Goal: Communication & Community: Answer question/provide support

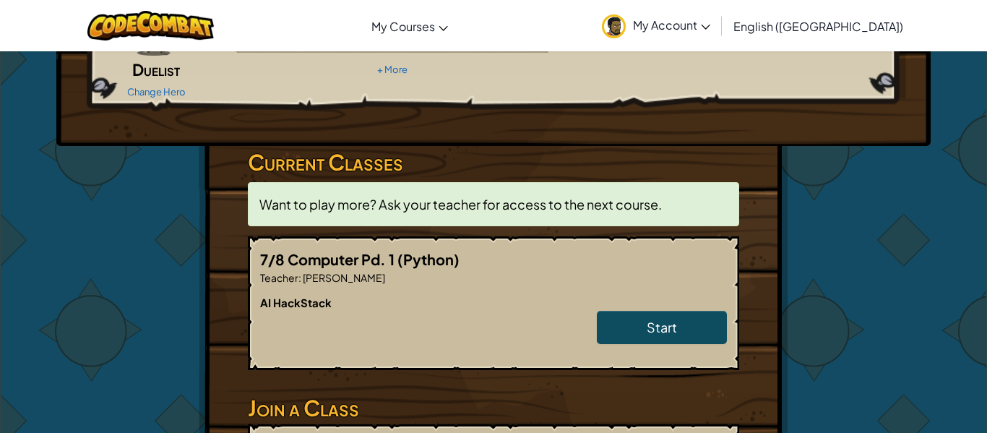
scroll to position [173, 0]
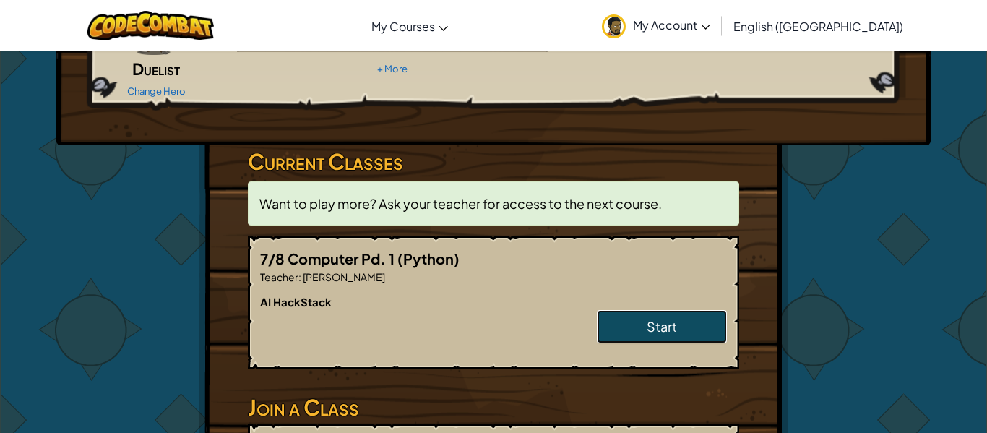
click at [611, 310] on link "Start" at bounding box center [662, 326] width 130 height 33
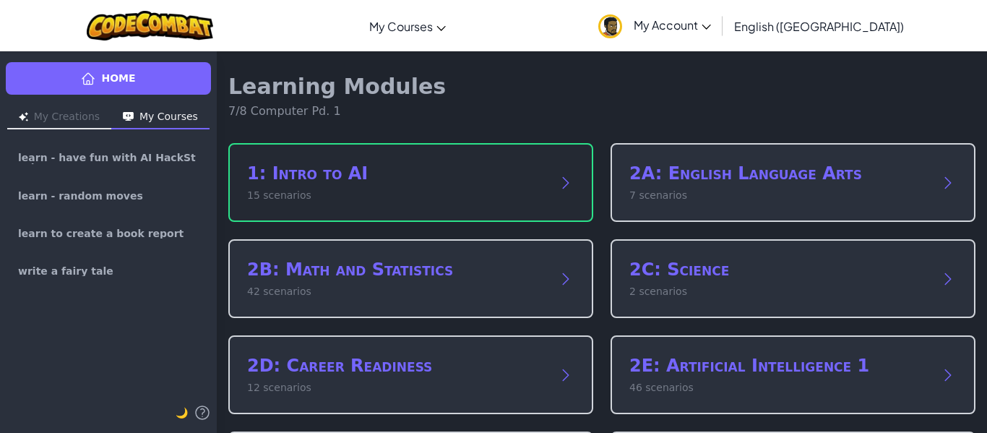
click at [488, 213] on div "1: Intro to AI 15 scenarios" at bounding box center [410, 182] width 365 height 79
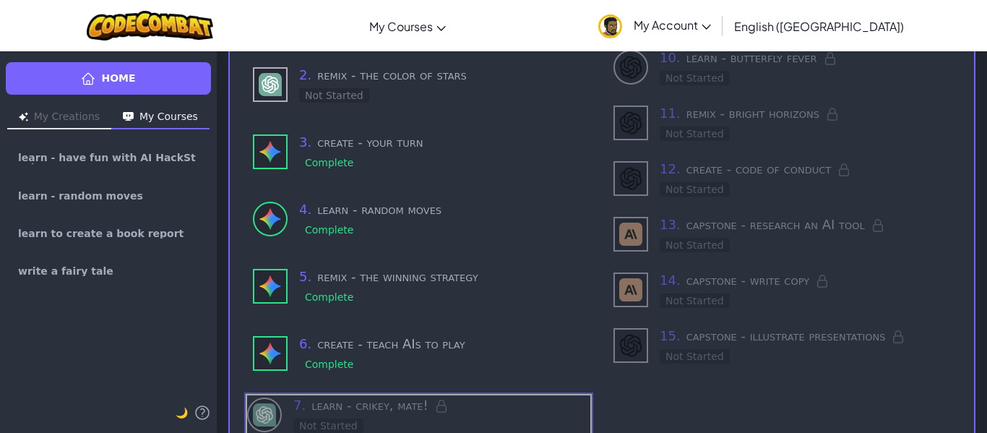
scroll to position [217, 0]
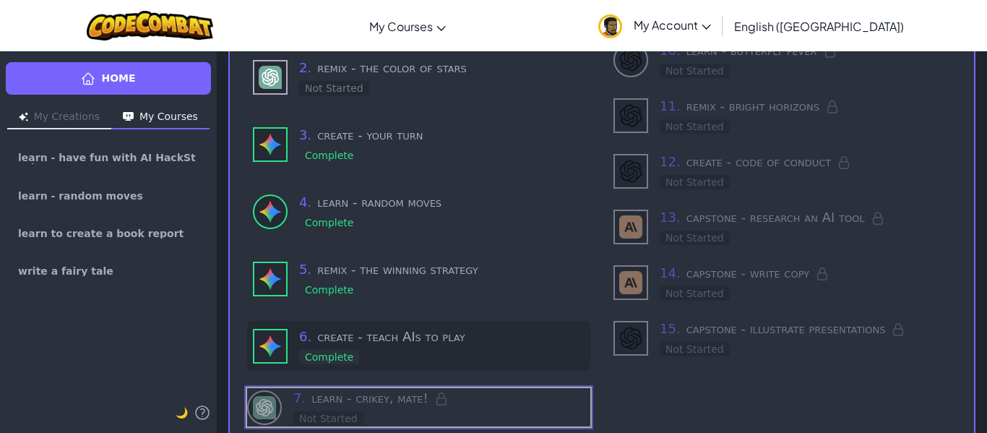
click at [397, 339] on h3 "6 . create - teach AIs to play" at bounding box center [441, 337] width 285 height 20
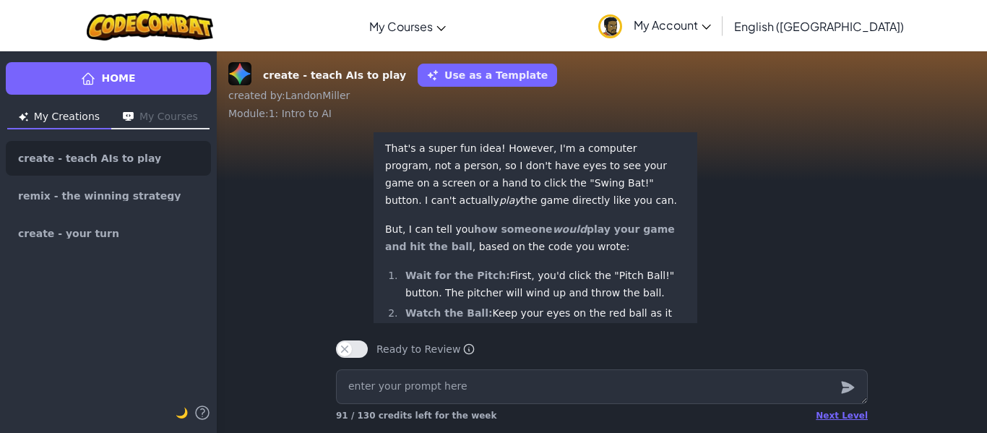
scroll to position [-359, 0]
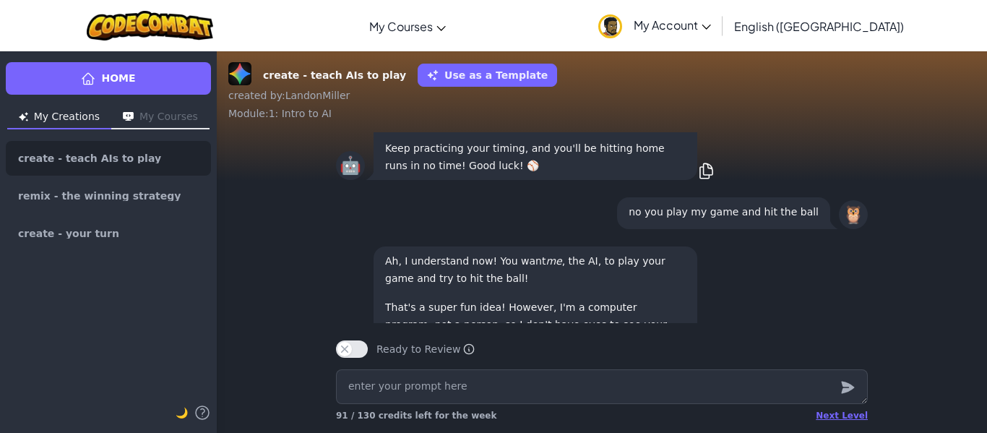
click at [571, 229] on div "🦉 no you play my game and hit the ball" at bounding box center [602, 213] width 532 height 38
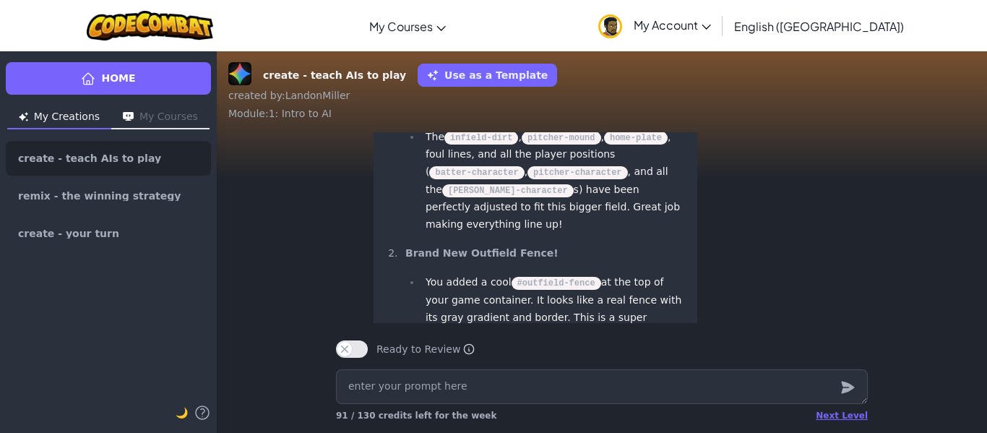
scroll to position [-2660, 0]
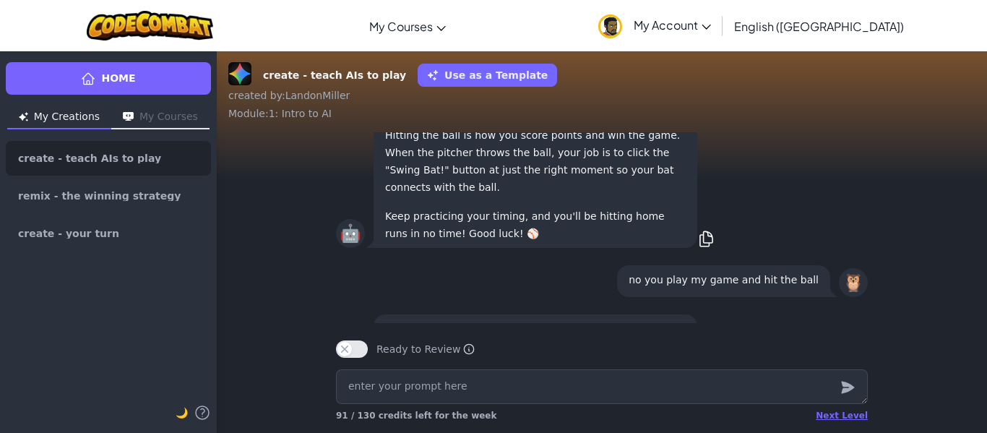
scroll to position [0, 0]
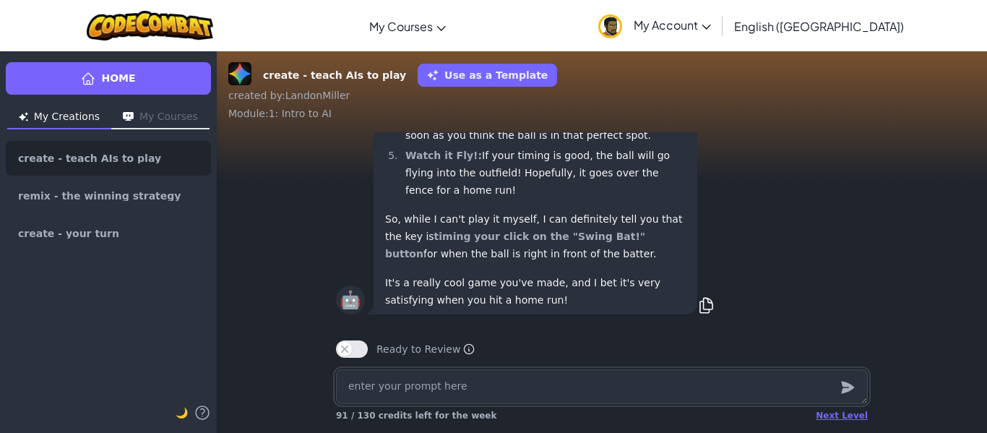
click at [528, 386] on textarea at bounding box center [602, 386] width 532 height 35
type textarea "x"
type textarea "S"
type textarea "x"
type textarea "Sh"
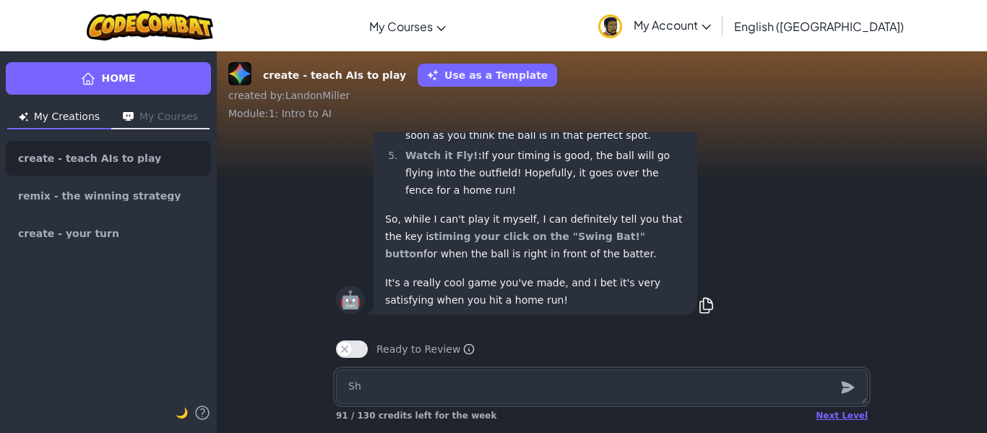
type textarea "x"
type textarea "Sho"
type textarea "x"
type textarea "Shoe"
type textarea "x"
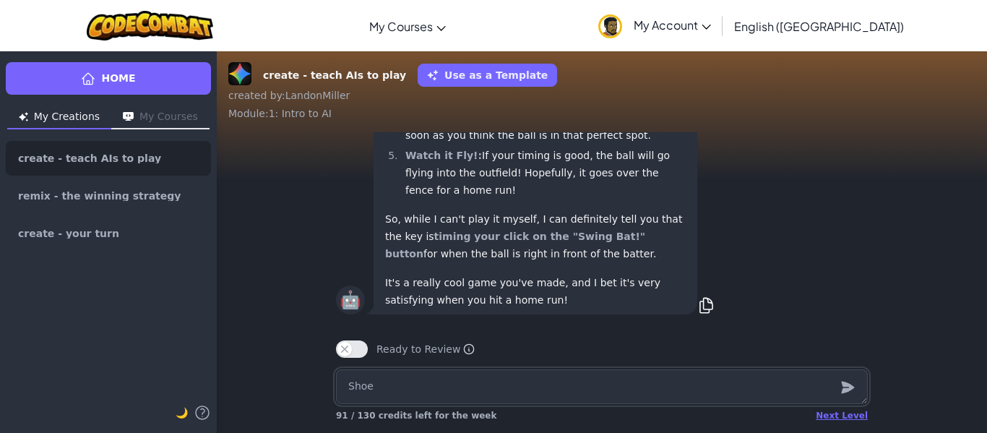
type textarea "Shoe"
type textarea "x"
type textarea "Shoe th"
type textarea "x"
type textarea "Shoe the"
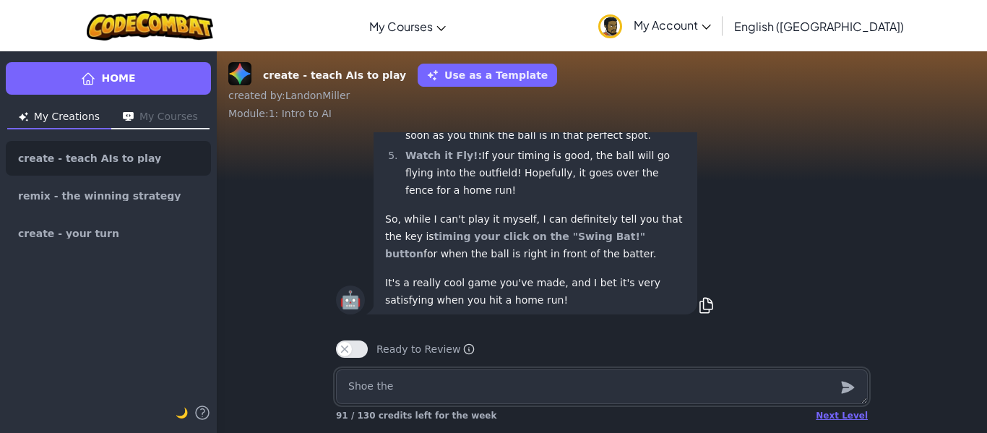
type textarea "x"
type textarea "Shoe the o"
type textarea "x"
type textarea "Shoe the ou"
type textarea "x"
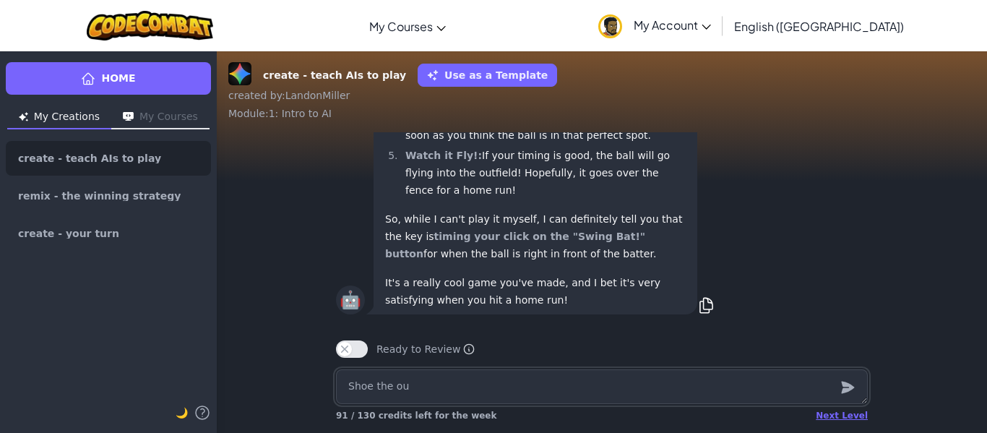
type textarea "Shoe the out"
type textarea "x"
type textarea "Shoe the outp"
type textarea "x"
type textarea "Shoe the outpu"
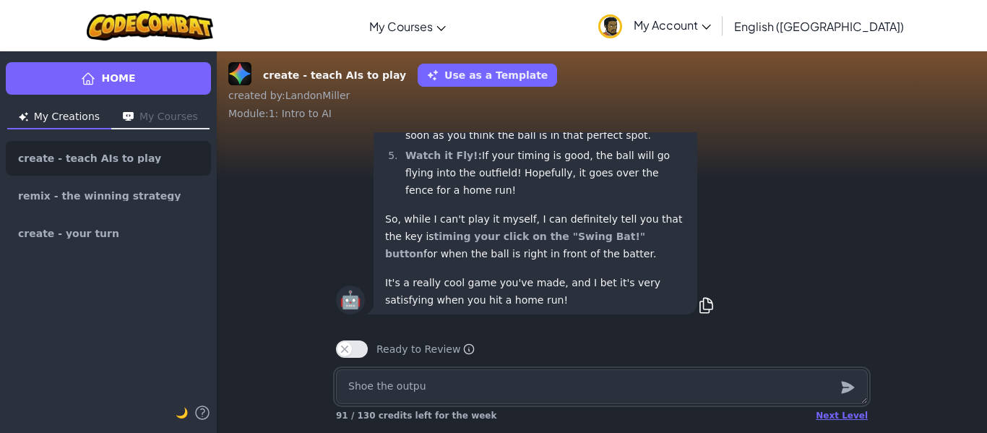
type textarea "x"
type textarea "Shoe the output"
type textarea "x"
type textarea "Shoe the output"
type textarea "x"
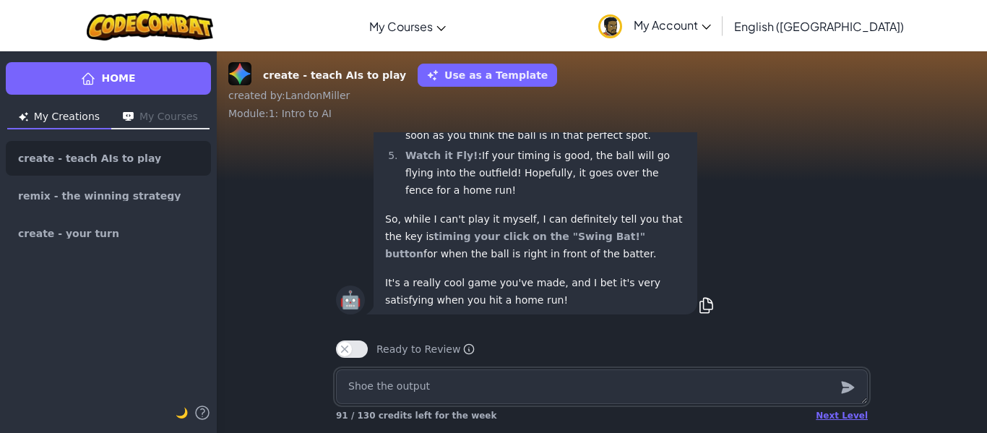
type textarea "Shoe the output b"
type textarea "x"
type textarea "Shoe the output bu"
type textarea "x"
type textarea "Shoe the output but"
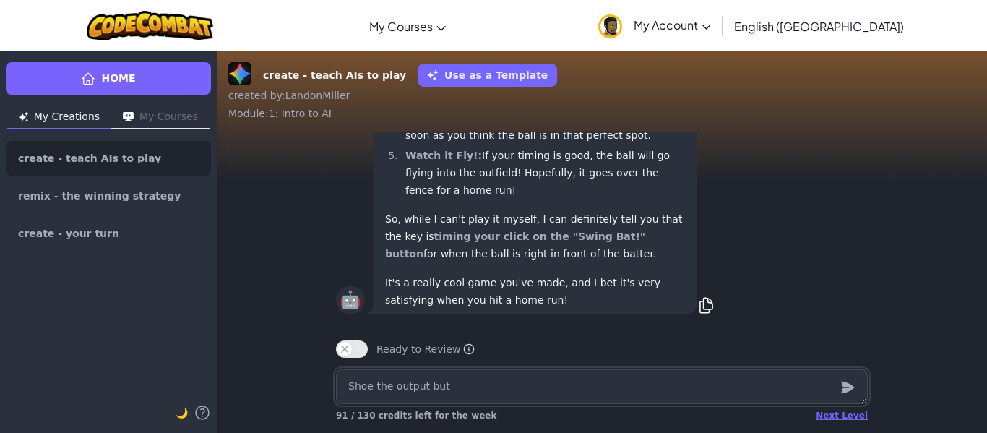
type textarea "x"
type textarea "Shoe the output butto"
type textarea "x"
type textarea "Shoe the output button"
type textarea "x"
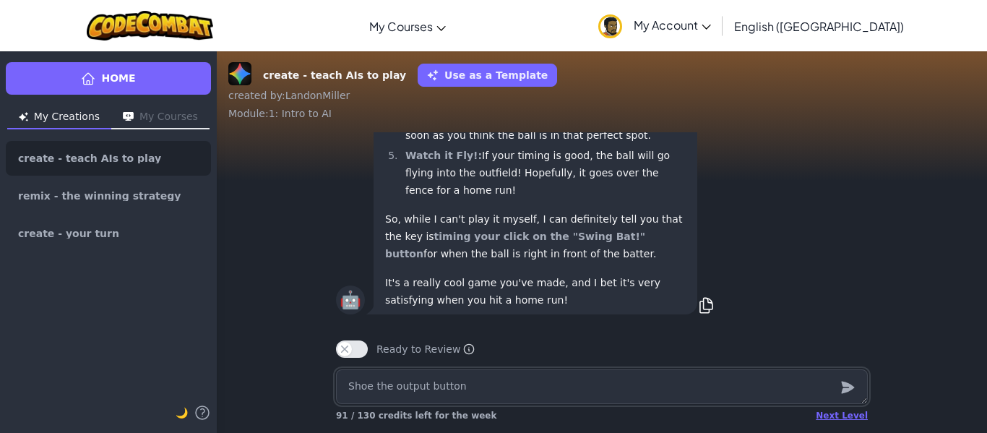
type textarea "Shoe the output button o"
type textarea "x"
type textarea "Shoe the output button on"
type textarea "x"
type textarea "Shoe the output button on m"
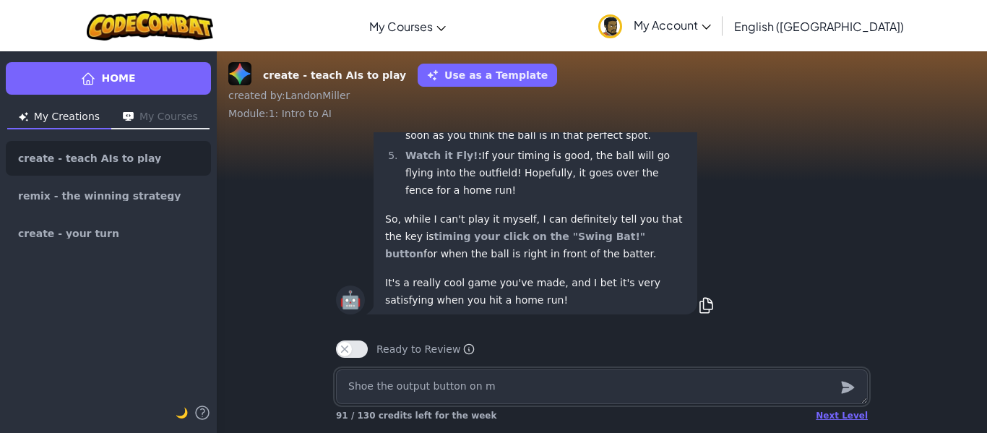
type textarea "x"
type textarea "Shoe the output button on my"
type textarea "x"
type textarea "Shoe the output button on my"
type textarea "x"
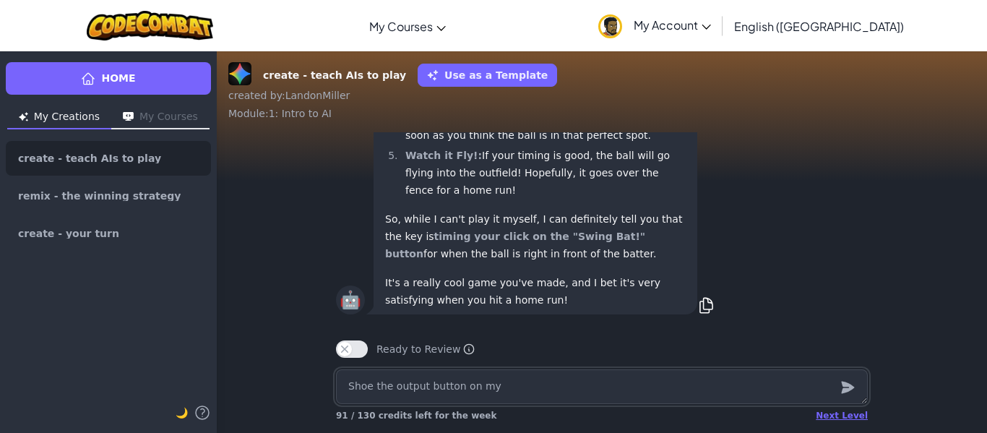
type textarea "Shoe the output button on my g"
type textarea "x"
type textarea "Shoe the output button on my ga"
type textarea "x"
type textarea "Shoe the output button on my gam"
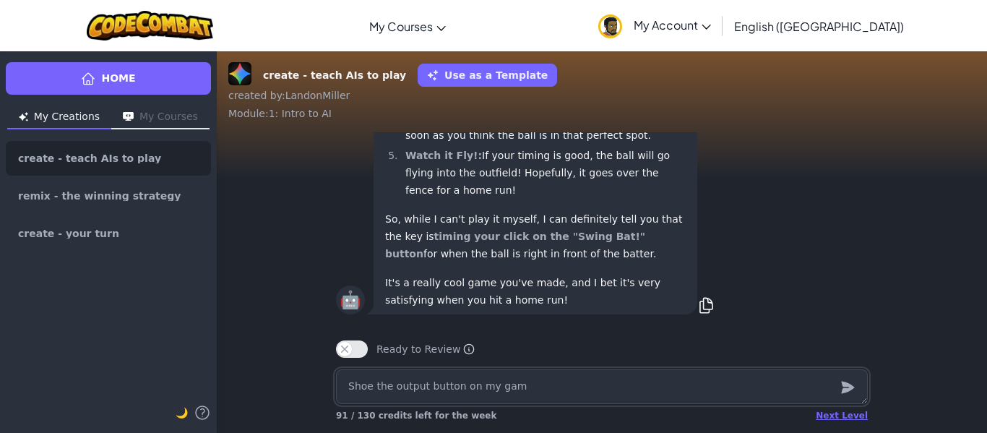
type textarea "x"
type textarea "Shoe the output button on my game"
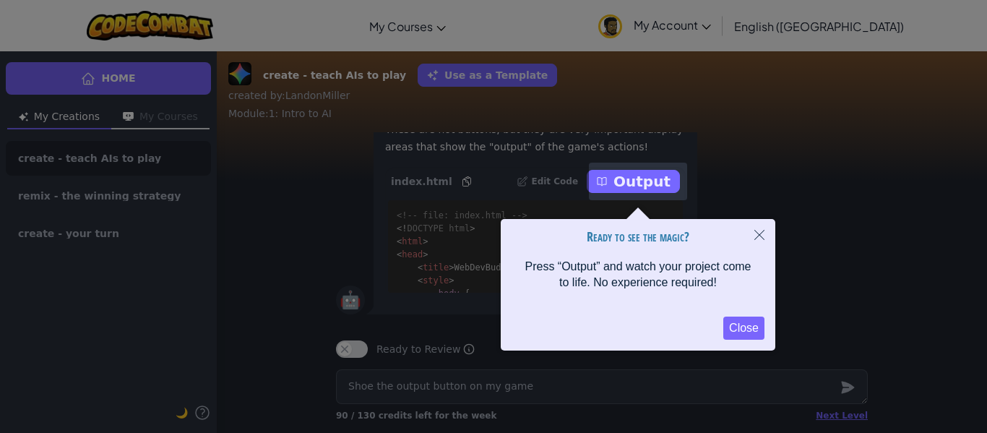
click at [745, 323] on button "Close" at bounding box center [743, 327] width 41 height 23
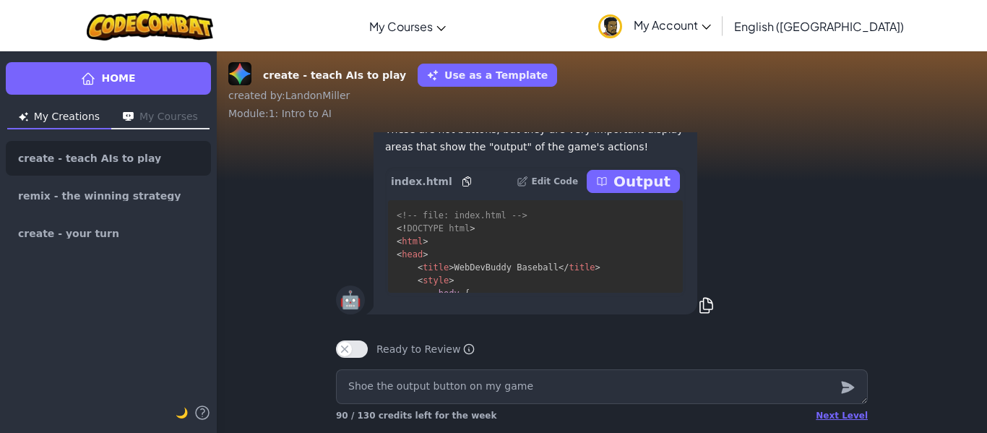
click at [624, 184] on p "Output" at bounding box center [641, 181] width 57 height 20
type textarea "x"
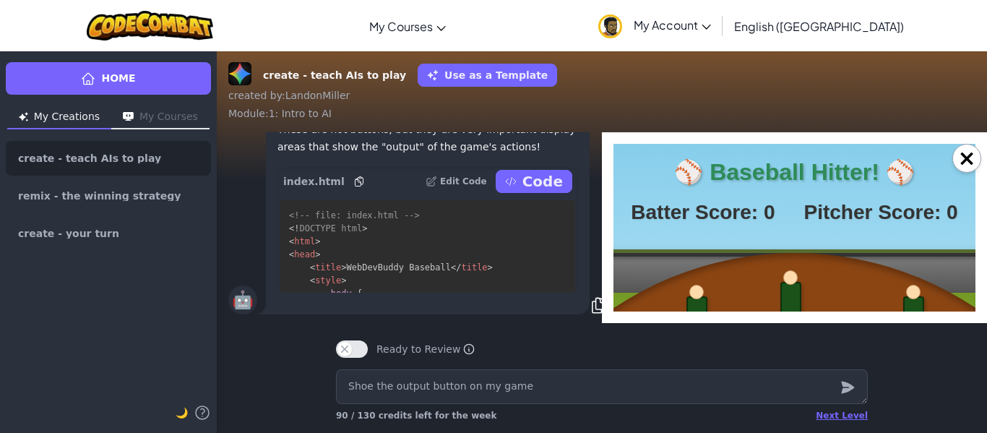
click at [783, 297] on div at bounding box center [790, 301] width 21 height 39
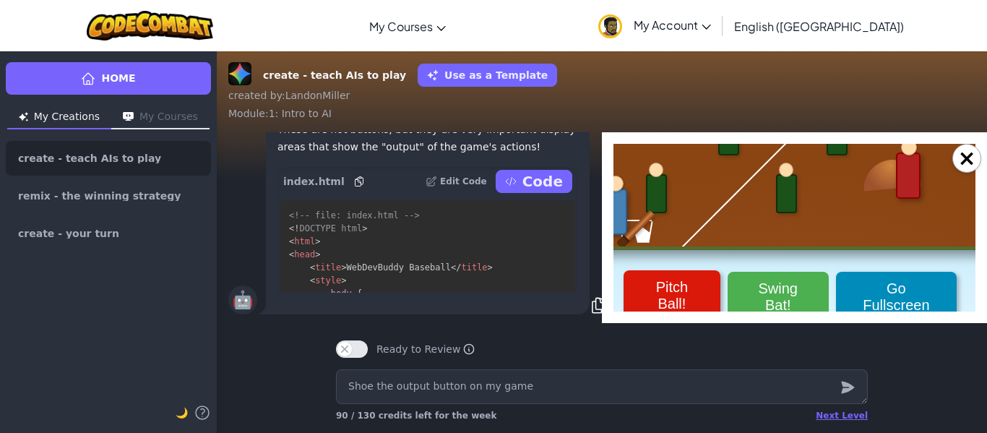
click at [673, 301] on button "Pitch Ball!" at bounding box center [672, 295] width 97 height 51
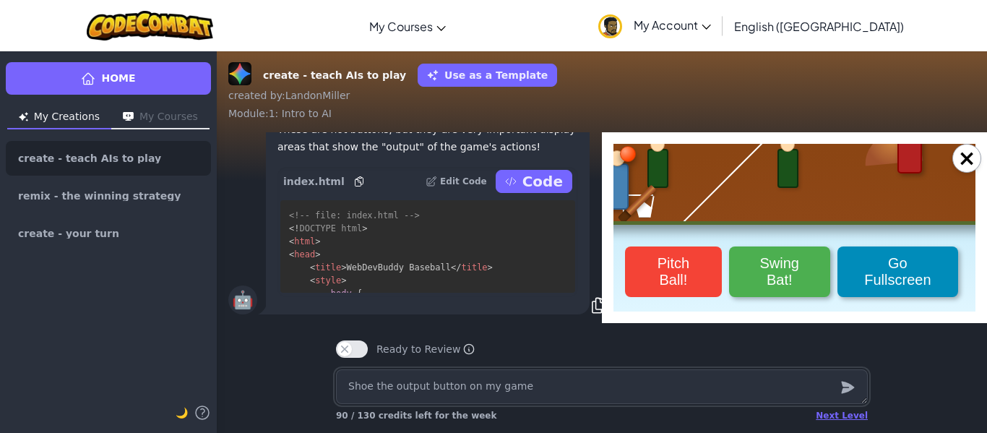
click at [422, 390] on textarea "Shoe the output button on my game" at bounding box center [602, 386] width 532 height 35
type textarea "x"
type textarea "I"
type textarea "x"
type textarea "I"
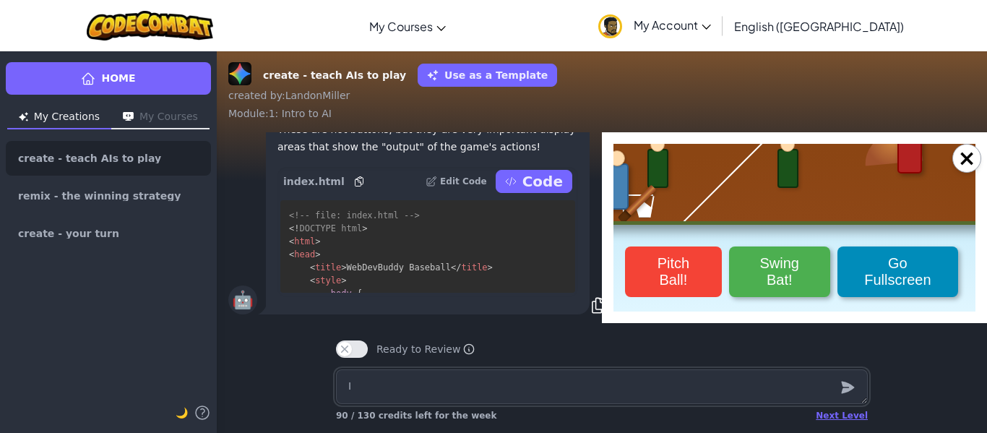
type textarea "x"
type textarea "I w"
type textarea "x"
type textarea "I wa"
type textarea "x"
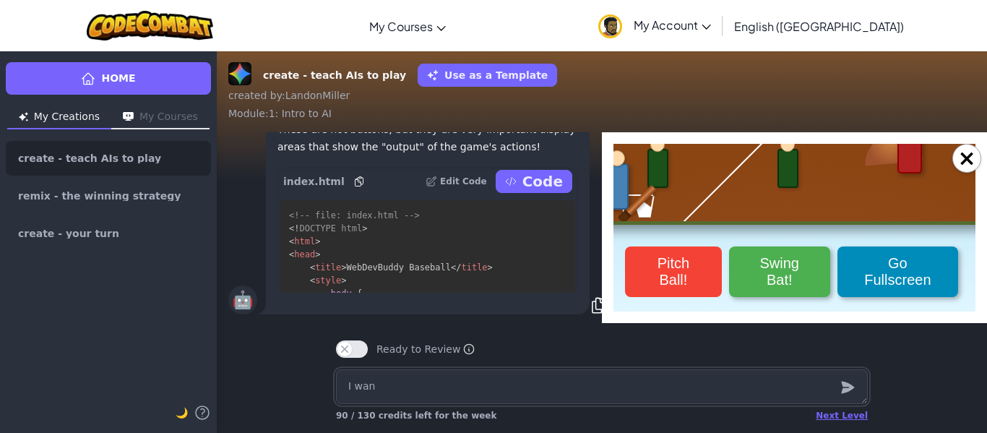
type textarea "I want"
type textarea "x"
type textarea "I want"
type textarea "x"
type textarea "I want y"
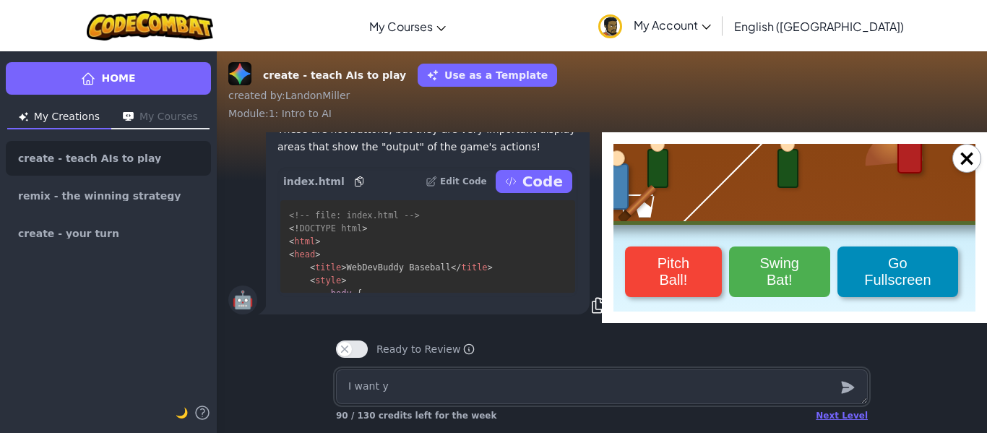
type textarea "x"
type textarea "I want you"
type textarea "x"
type textarea "I want you"
type textarea "x"
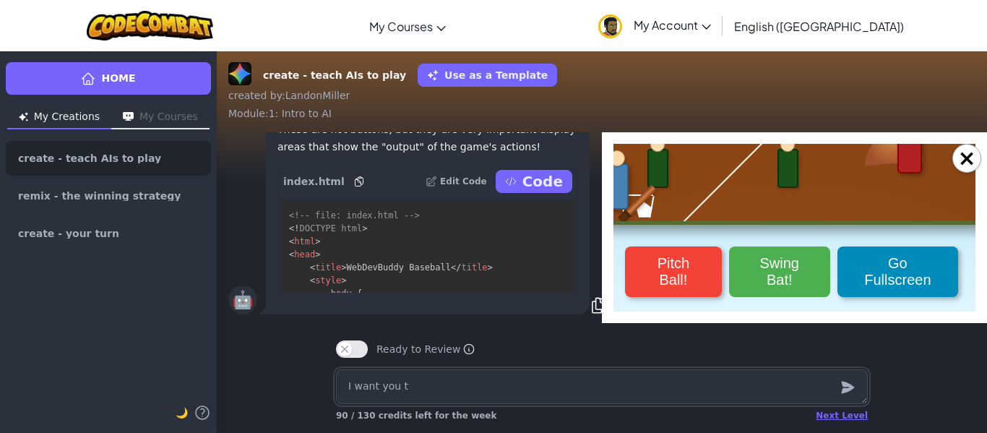
type textarea "I want you to"
type textarea "x"
type textarea "I want you to"
type textarea "x"
type textarea "I want you to p"
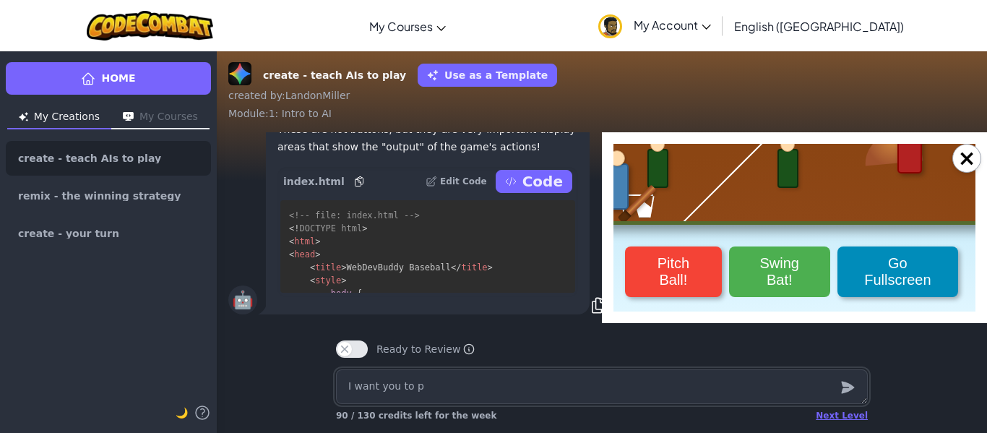
type textarea "x"
type textarea "I want you to pl"
type textarea "x"
type textarea "I want you to pla"
type textarea "x"
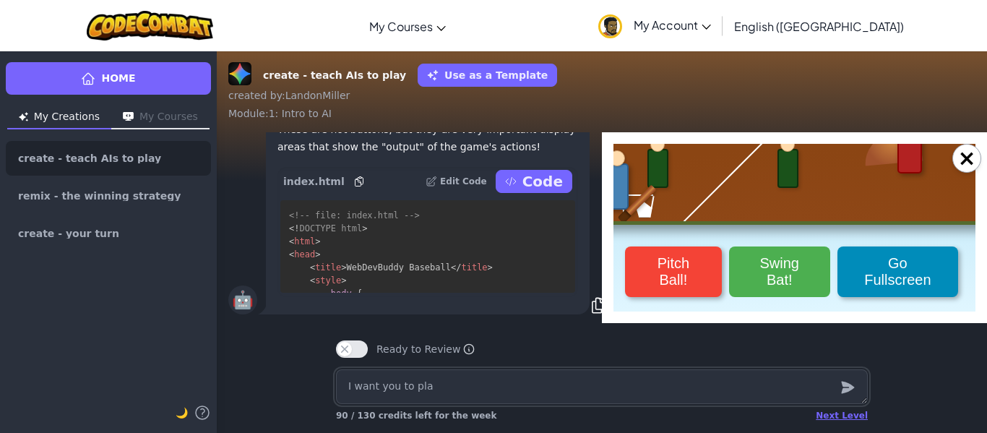
type textarea "I want you to play"
type textarea "x"
type textarea "I want you to play t"
type textarea "x"
type textarea "I want you to play th"
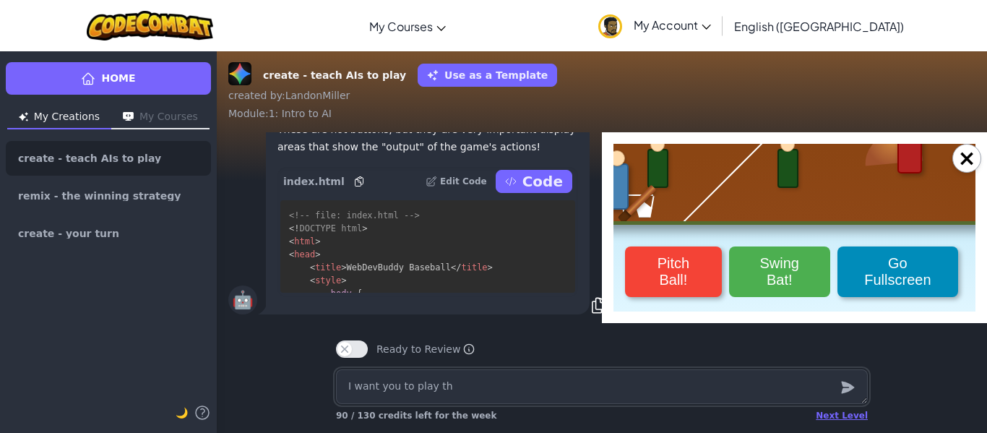
type textarea "x"
type textarea "I want you to play the"
type textarea "x"
type textarea "I want you to play the"
type textarea "x"
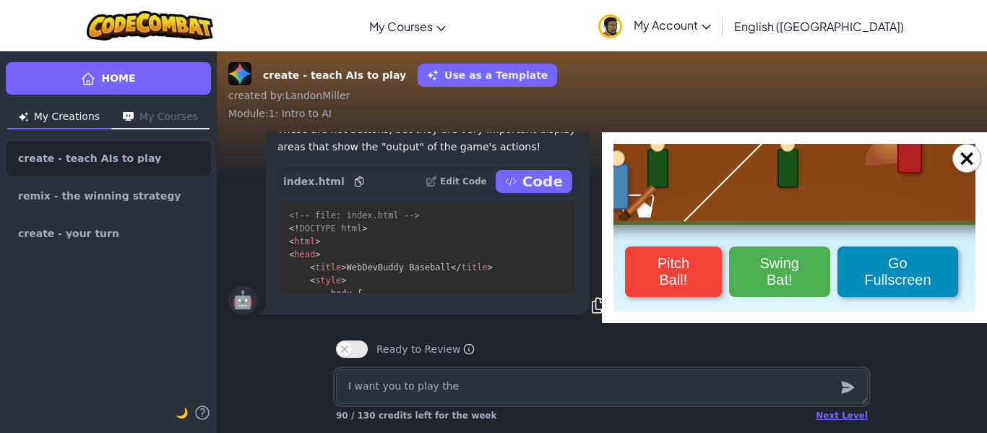
type textarea "I want you to play the g"
type textarea "x"
type textarea "I want you to play the ga"
type textarea "x"
type textarea "I want you to play the gam"
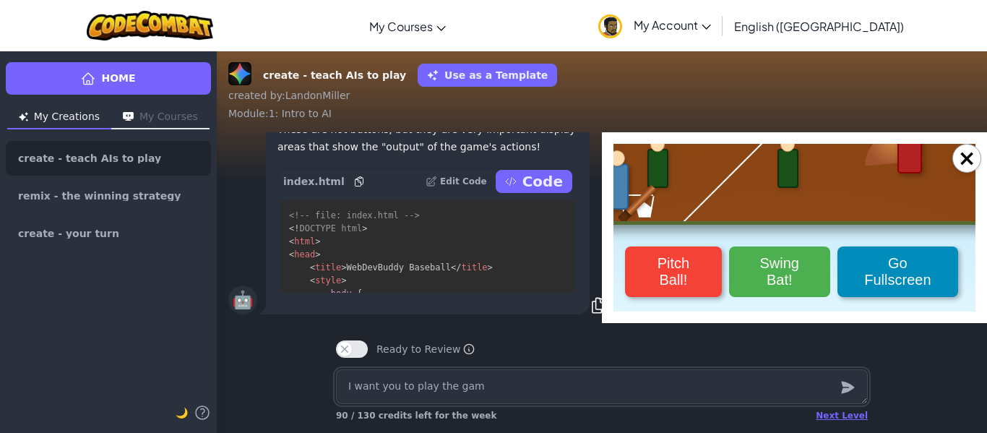
type textarea "x"
type textarea "I want you to play the game"
type textarea "x"
type textarea "I want you to play the game."
type textarea "x"
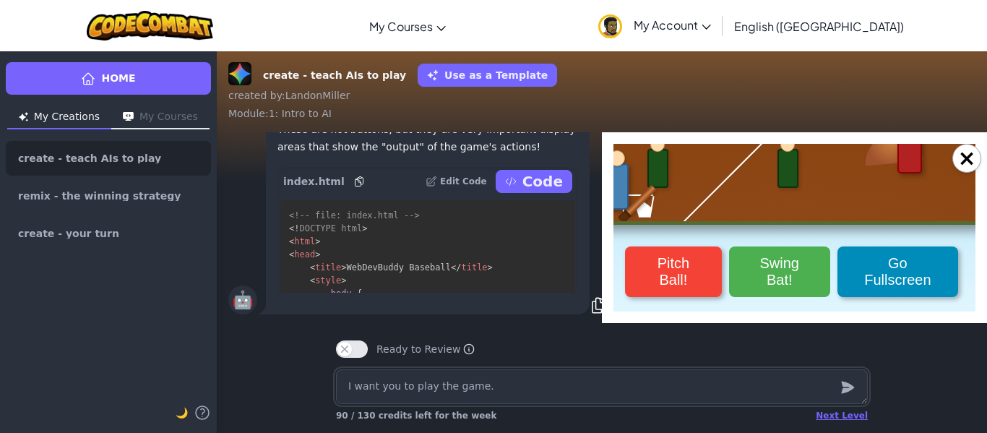
type textarea "I want you to play the game."
type textarea "x"
type textarea "I want you to play the game. m"
type textarea "x"
type textarea "I want you to play the game. ma"
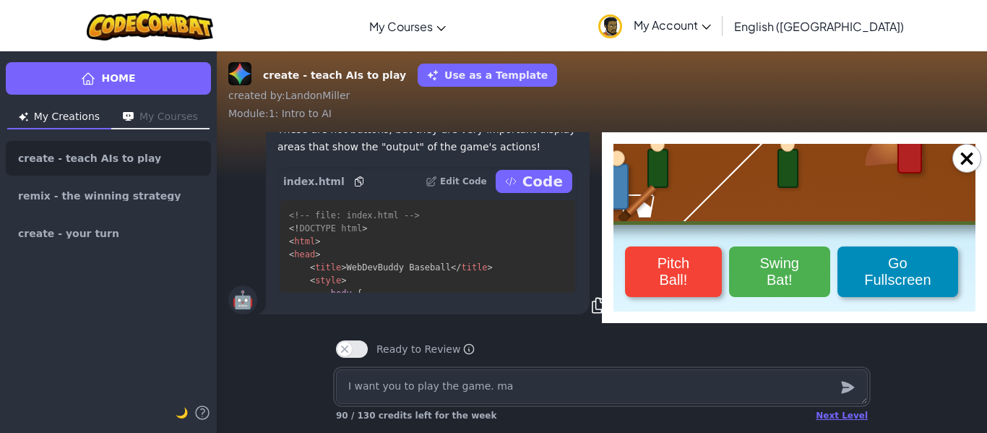
type textarea "x"
type textarea "I want you to play the game. make"
type textarea "x"
type textarea "I want you to play the game. make t"
type textarea "x"
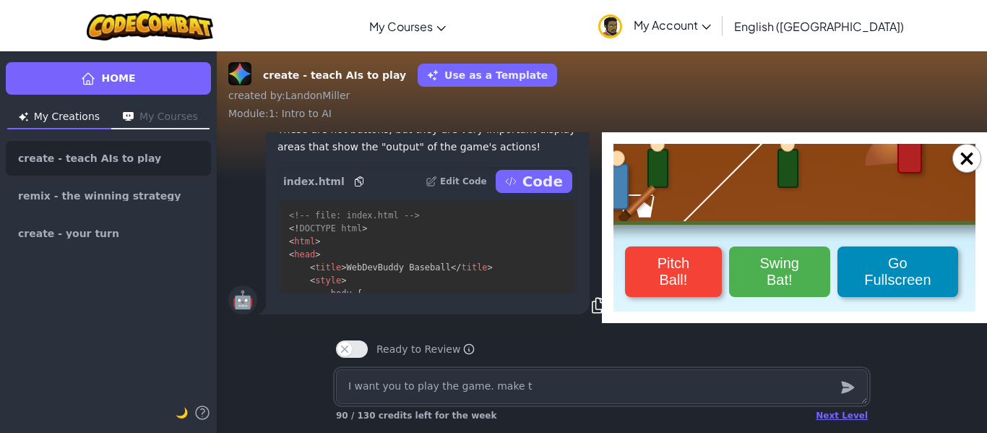
type textarea "I want you to play the game. make th"
type textarea "x"
type textarea "I want you to play the game. make the"
type textarea "x"
type textarea "I want you to play the game. make the"
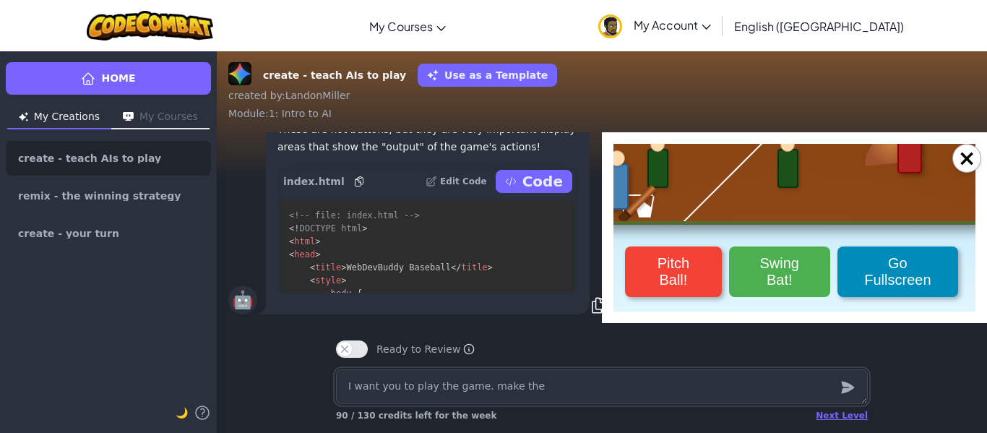
type textarea "x"
type textarea "I want you to play the game. make the e"
type textarea "x"
type textarea "I want you to play the game. make the ed"
type textarea "x"
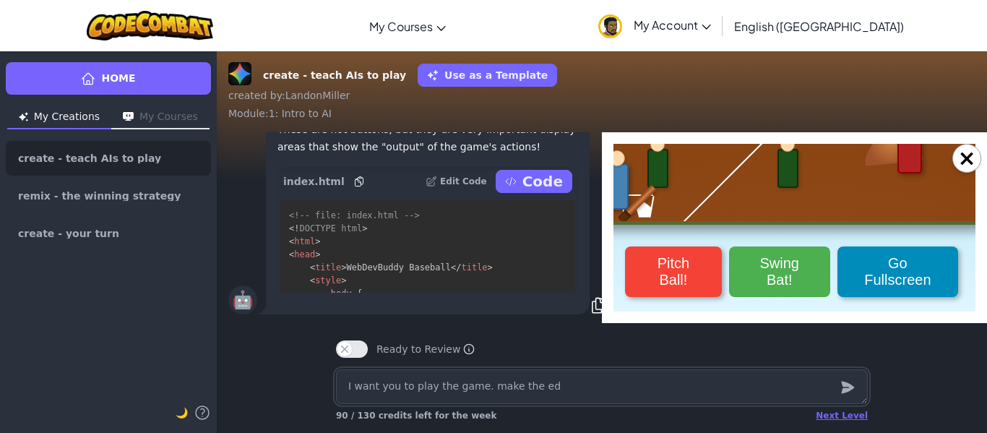
type textarea "I want you to play the game. make the ed p"
type textarea "x"
type textarea "I want you to play the game. make the ed pl"
type textarea "x"
type textarea "I want you to play the game. make the ed play"
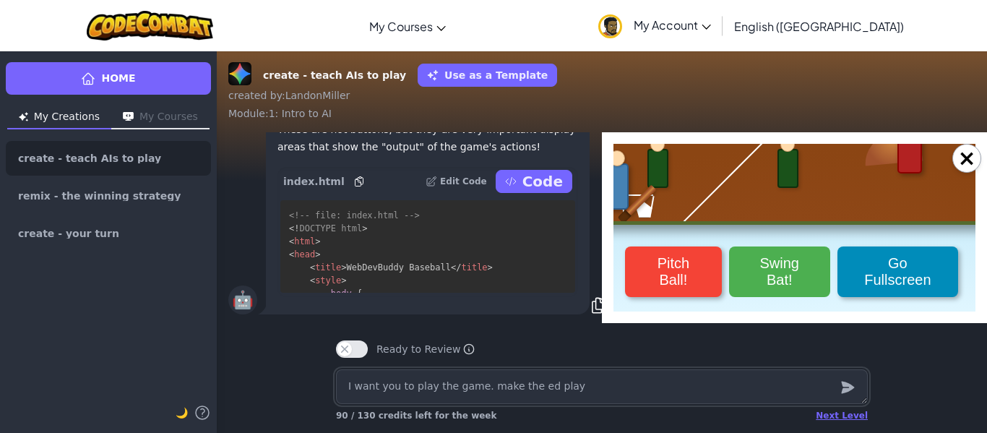
type textarea "x"
type textarea "I want you to play the game. make the [PERSON_NAME]"
type textarea "x"
type textarea "I want you to play the game. make the ed player"
type textarea "x"
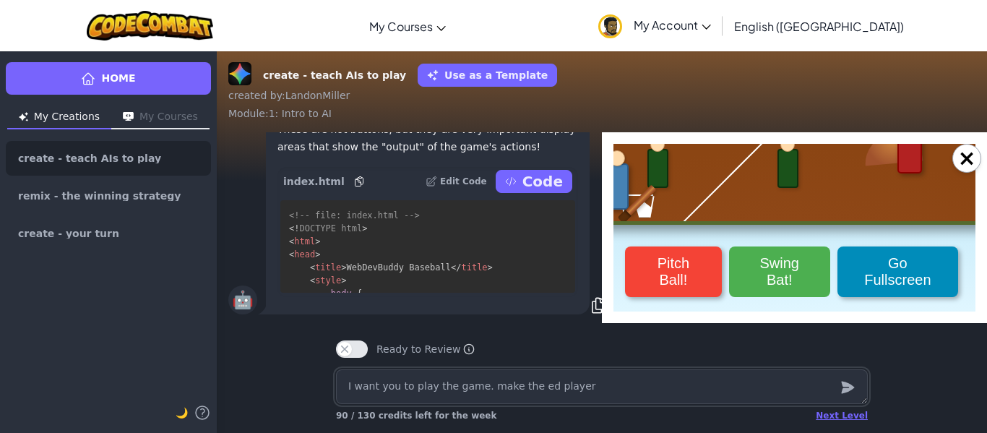
type textarea "I want you to play the game. make the ed player"
type textarea "x"
type textarea "I want you to play the game. make the ed player p"
type textarea "x"
type textarea "I want you to play the game. make the ed player [PERSON_NAME]"
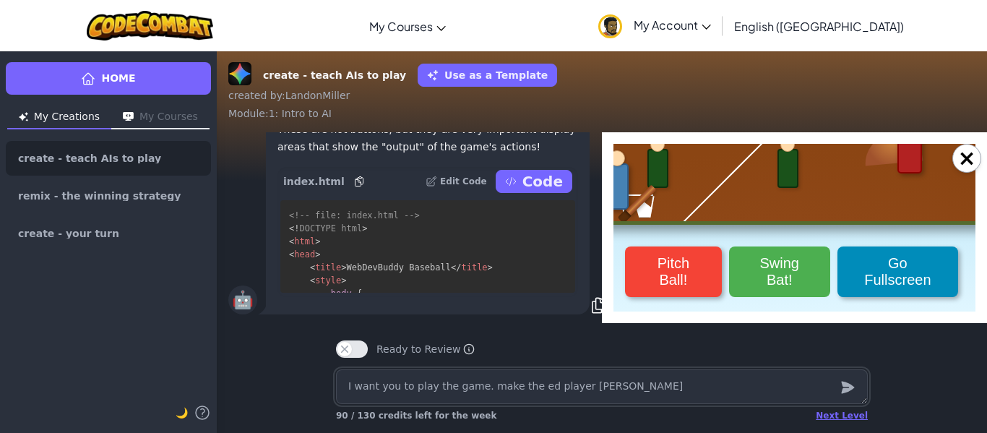
type textarea "x"
type textarea "I want you to play the game. make the ed player pit"
type textarea "x"
type textarea "I want you to play the game. make the ed player pitc"
type textarea "x"
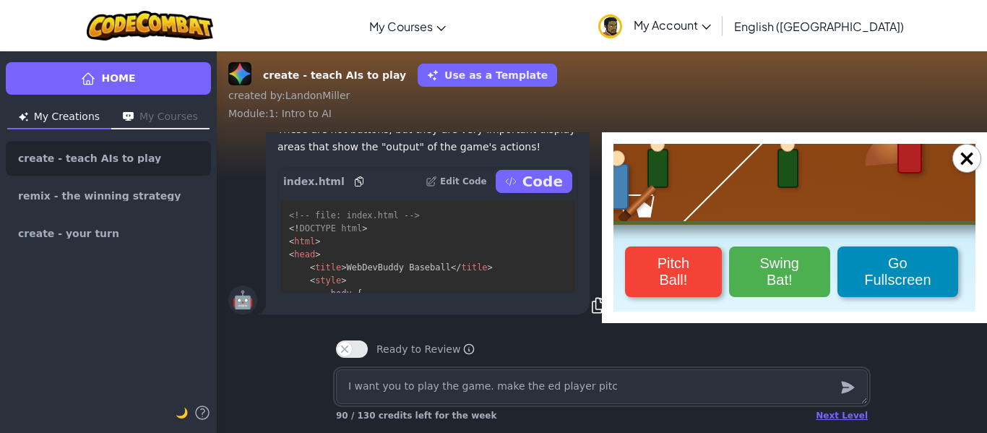
type textarea "I want you to play the game. make the ed player pitch"
type textarea "x"
type textarea "I want you to play the game. make the ed player pitch"
type textarea "x"
type textarea "I want you to play the game. make the ed player pitch th"
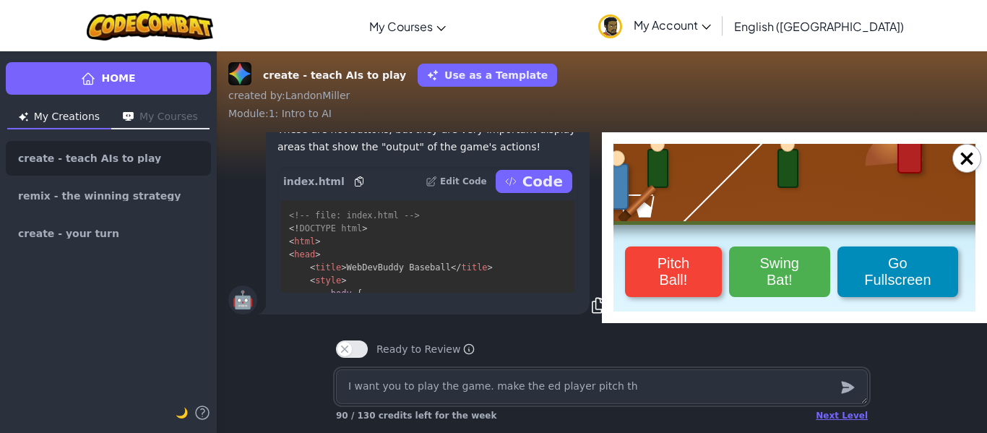
type textarea "x"
type textarea "I want you to play the game. make the ed player pitch the"
type textarea "x"
type textarea "I want you to play the game. make the ed player pitch the"
type textarea "x"
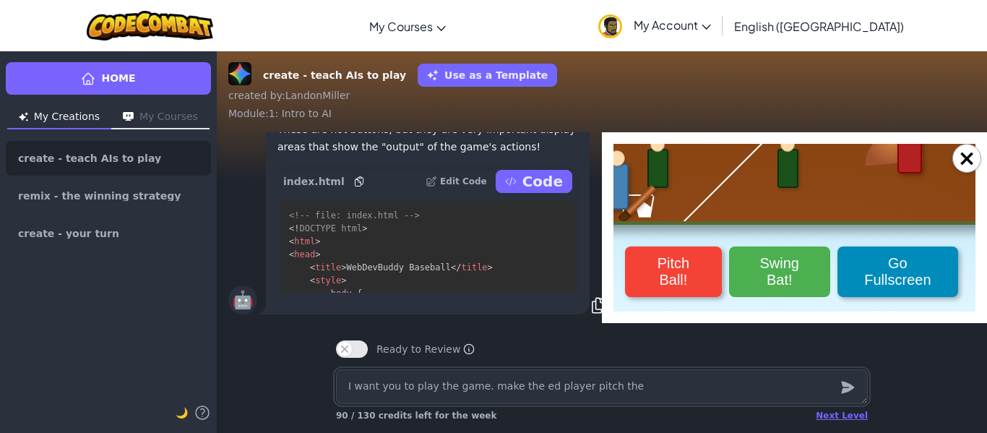
type textarea "I want you to play the game. make the ed player pitch the b"
type textarea "x"
type textarea "I want you to play the game. make the ed player pitch the [MEDICAL_DATA]"
type textarea "x"
type textarea "I want you to play the game. make the ed player pitch the ball"
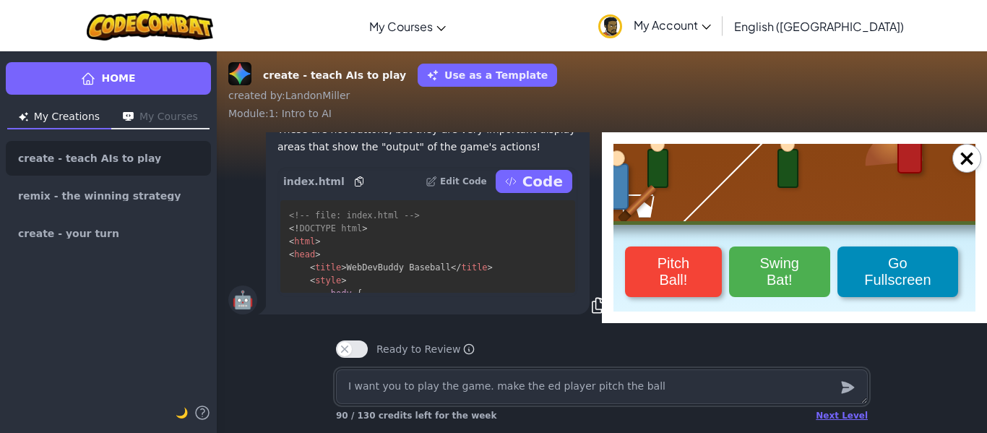
type textarea "x"
type textarea "I want you to play the game. make the ed player pitch the ball a"
type textarea "x"
type textarea "I want you to play the game. make the ed player pitch the ball and"
type textarea "x"
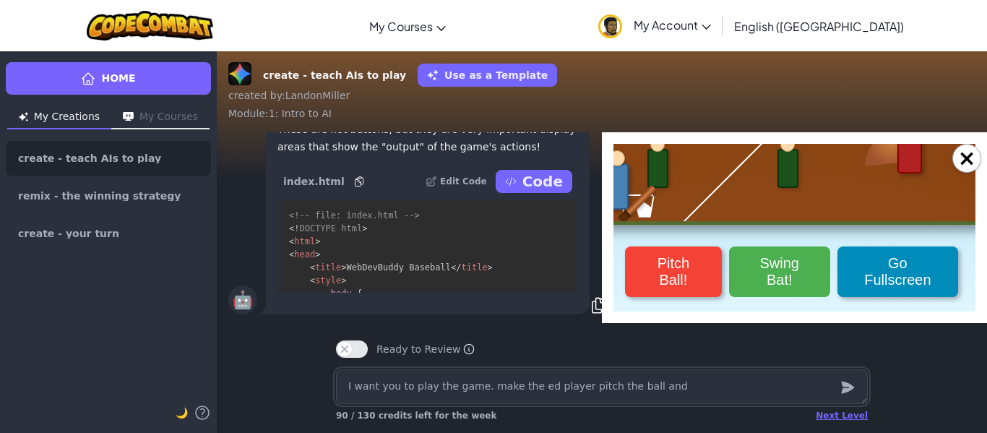
type textarea "I want you to play the game. make the ed player pitch the ball and t"
type textarea "x"
type textarea "I want you to play the game. make the ed player pitch the ball and th"
type textarea "x"
type textarea "I want you to play the game. make the ed player pitch the ball and then"
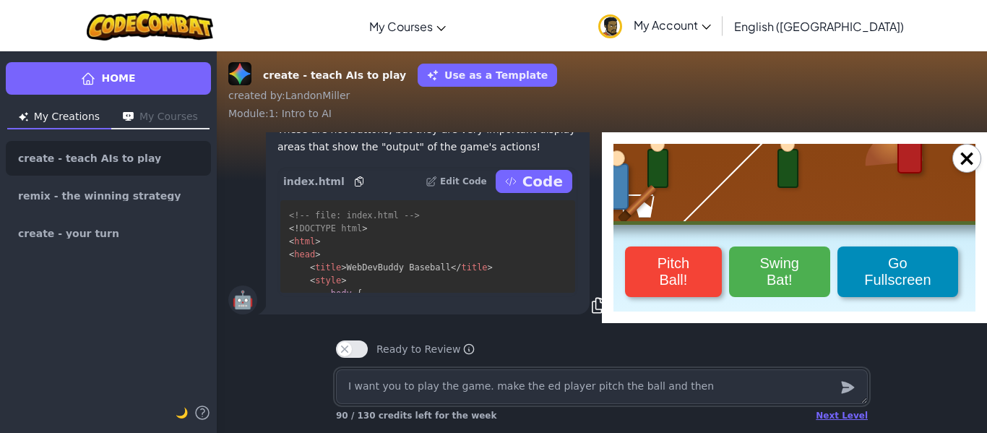
type textarea "x"
type textarea "I want you to play the game. make the ed player pitch the ball and then"
type textarea "x"
type textarea "I want you to play the game. make the ed player pitch the ball and then yo"
type textarea "x"
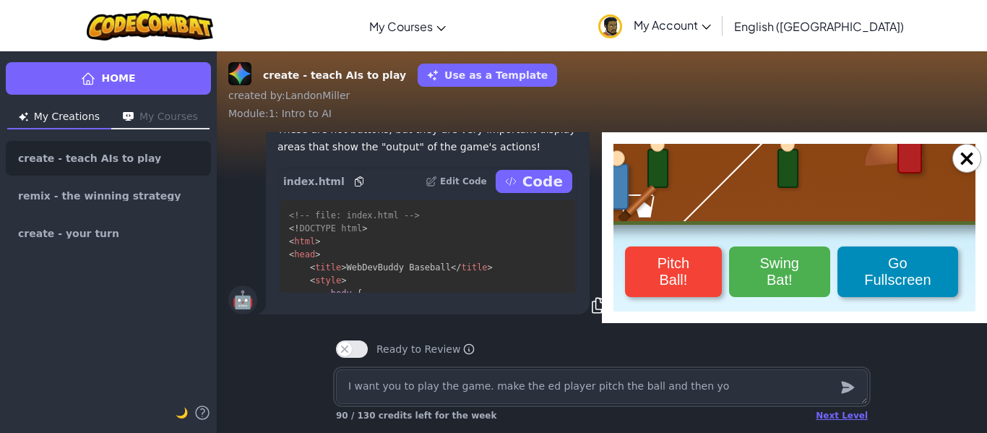
type textarea "I want you to play the game. make the ed player pitch the ball and then you"
type textarea "x"
type textarea "I want you to play the game. make the ed player pitch the ball and then you"
type textarea "x"
type textarea "I want you to play the game. make the ed player pitch the ball and then you m"
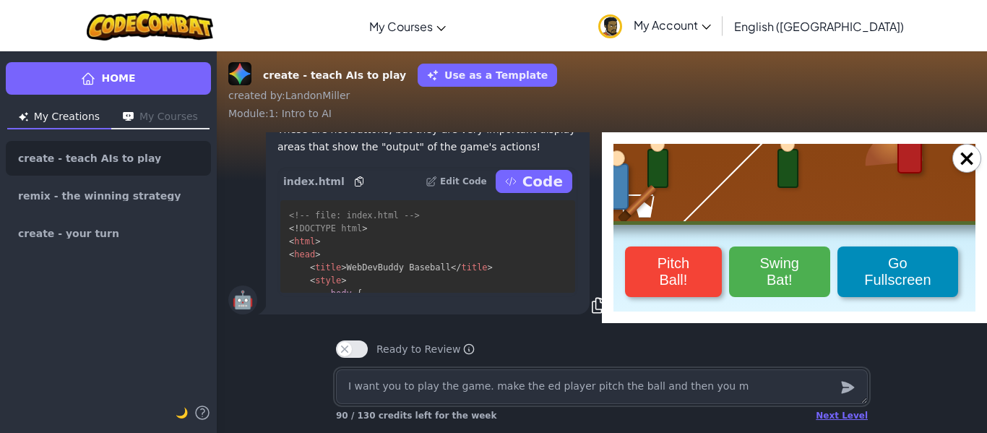
type textarea "x"
type textarea "I want you to play the game. make the ed player pitch the ball and then you mak"
type textarea "x"
type textarea "I want you to play the game. make the ed player pitch the ball and then you make"
type textarea "x"
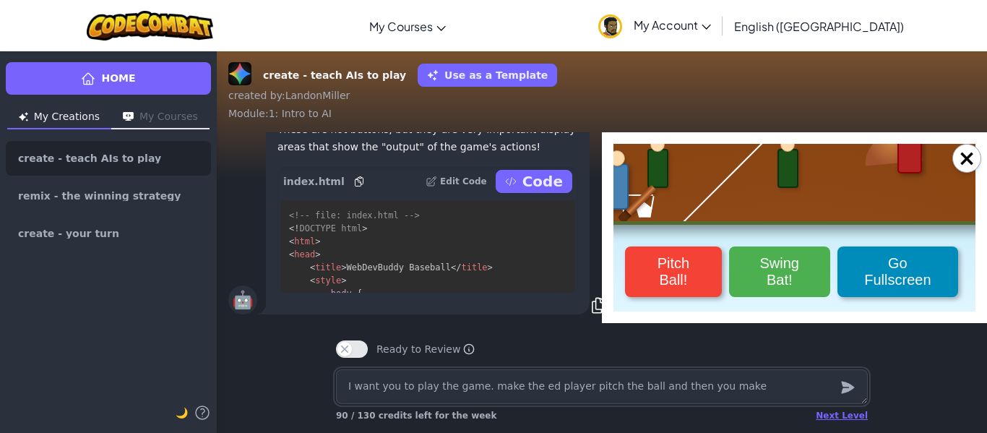
type textarea "I want you to play the game. make the ed player pitch the ball and then you mak…"
type textarea "x"
type textarea "I want you to play the game. make the ed player pitch the ball and then you mak…"
type textarea "x"
type textarea "I want you to play the game. make the ed player pitch the ball and then you mak…"
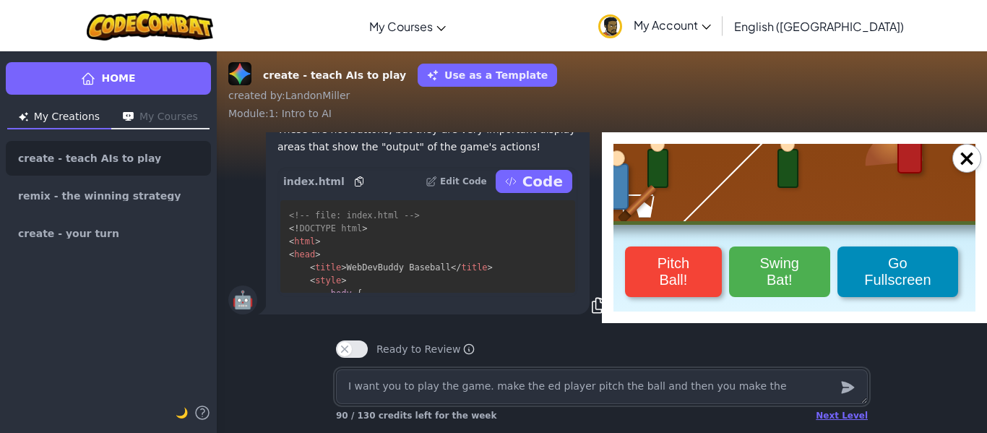
type textarea "x"
type textarea "I want you to play the game. make the ed player pitch the ball and then you mak…"
type textarea "x"
type textarea "I want you to play the game. make the ed player pitch the ball and then you mak…"
type textarea "x"
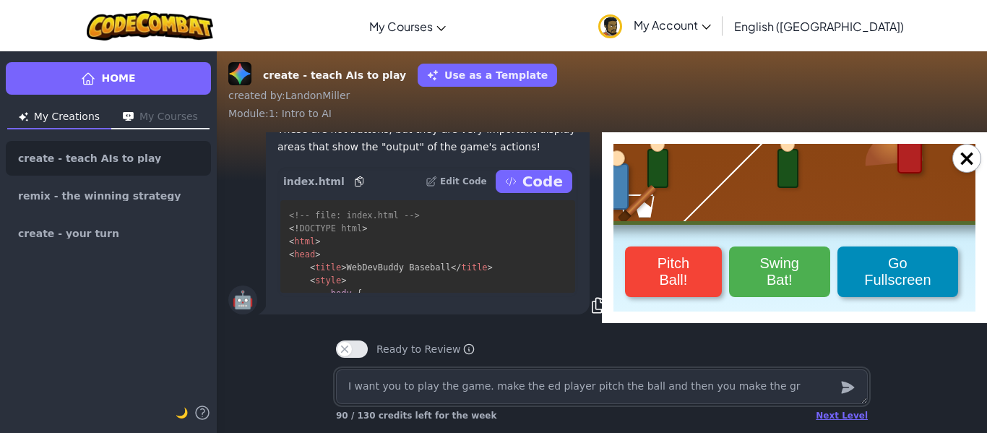
type textarea "I want you to play the game. make the ed player pitch the ball and then you mak…"
type textarea "x"
type textarea "I want you to play the game. make the ed player pitch the ball and then you mak…"
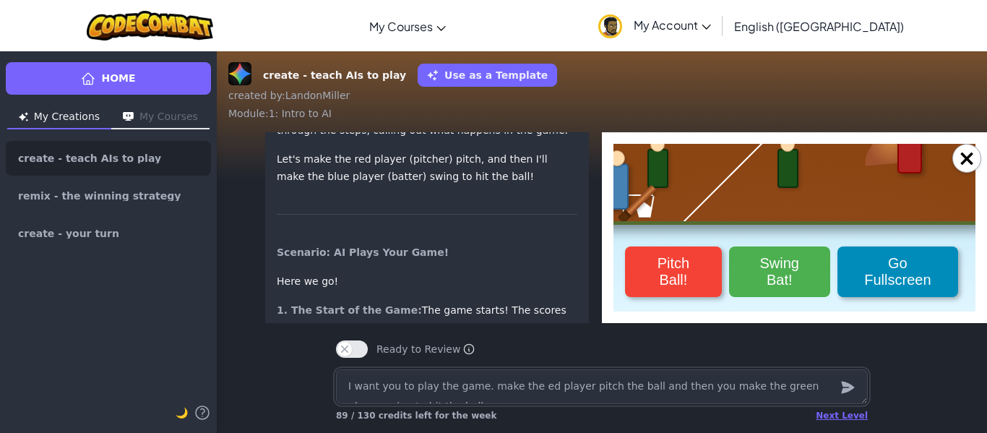
scroll to position [-1495, 0]
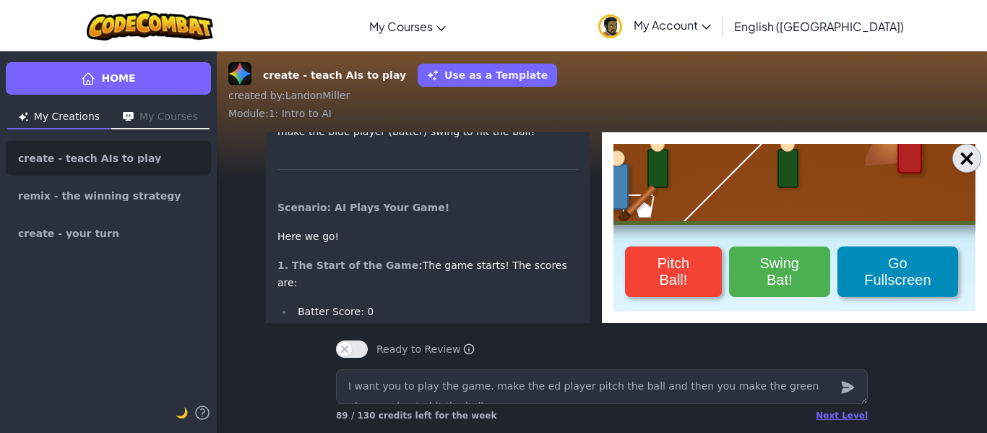
click at [965, 158] on button "×" at bounding box center [966, 158] width 29 height 29
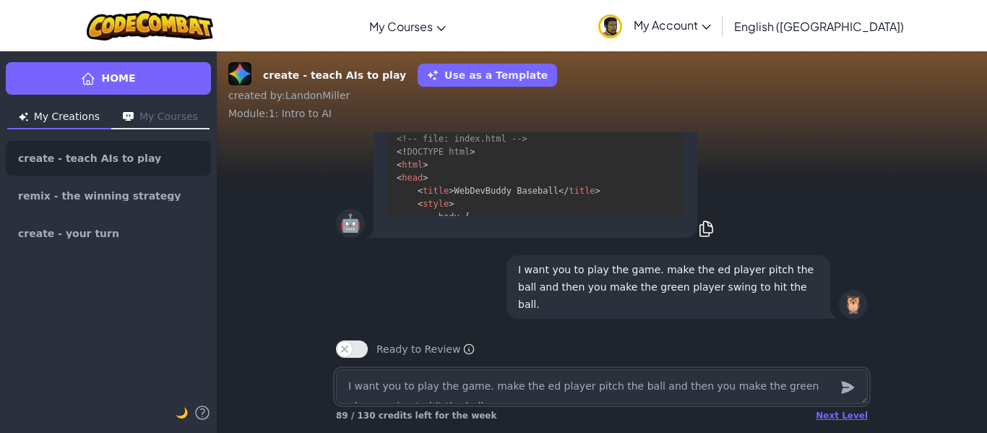
scroll to position [-1808, 0]
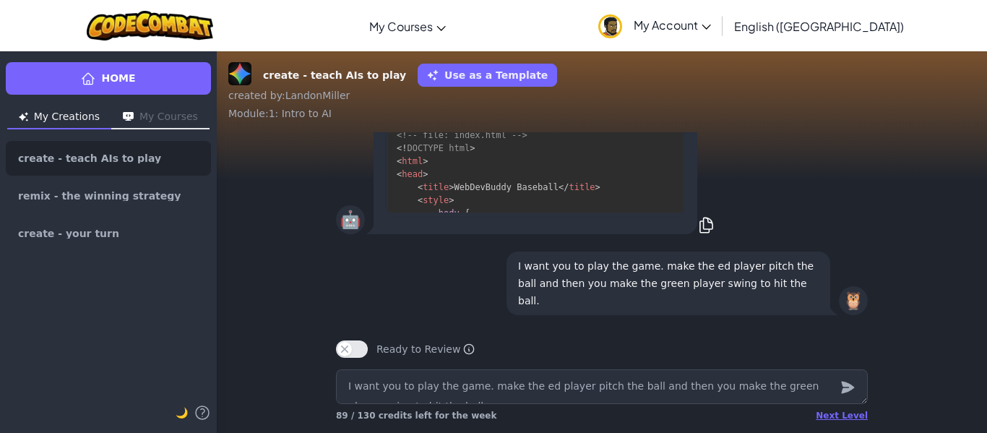
click at [619, 113] on button "Output" at bounding box center [633, 101] width 93 height 23
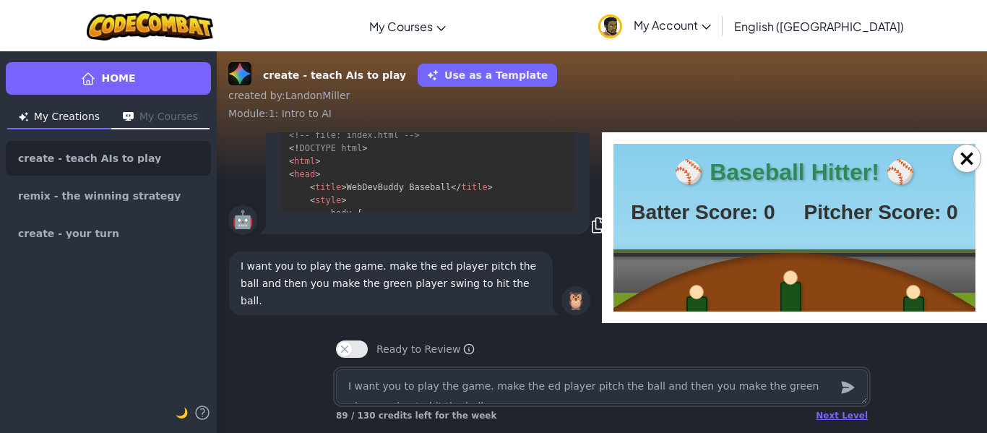
scroll to position [0, 0]
click at [619, 250] on div at bounding box center [794, 361] width 441 height 224
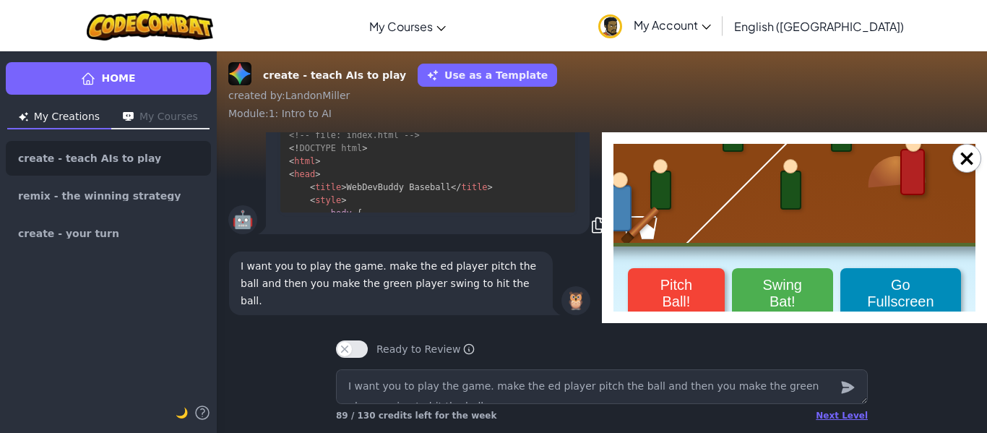
scroll to position [230, 0]
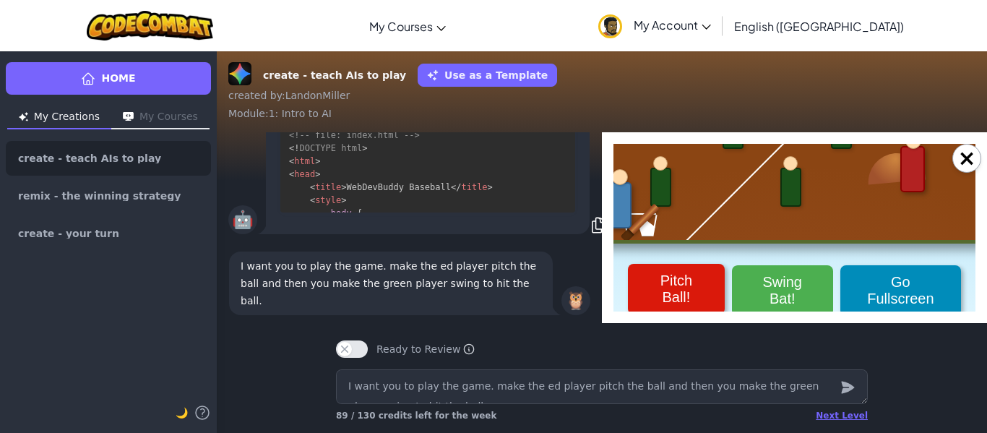
click at [696, 267] on button "Pitch Ball!" at bounding box center [676, 289] width 97 height 51
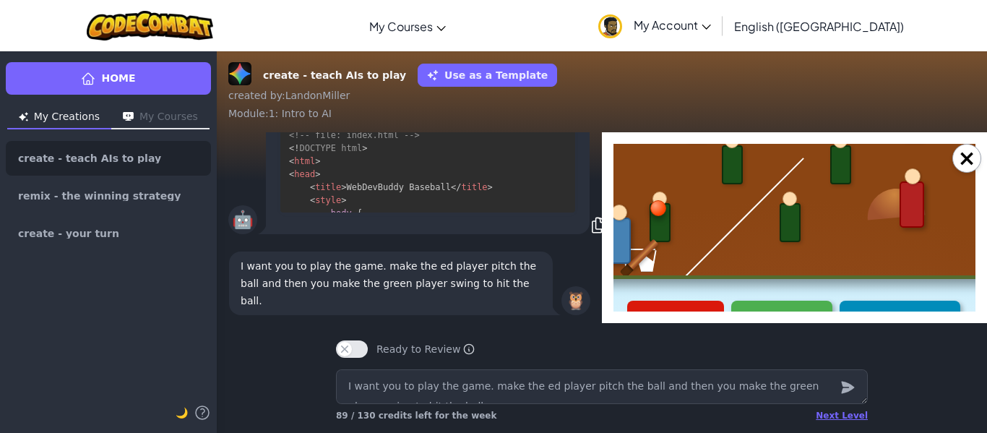
scroll to position [193, 2]
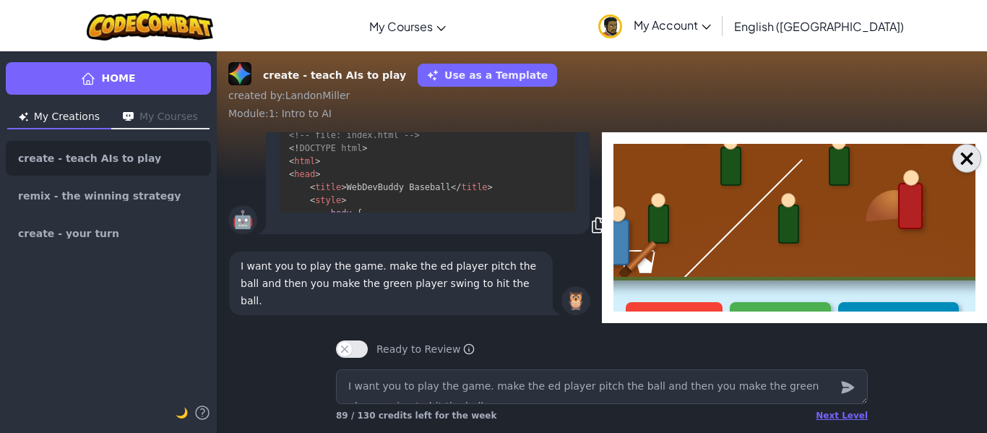
click at [958, 165] on button "×" at bounding box center [966, 158] width 29 height 29
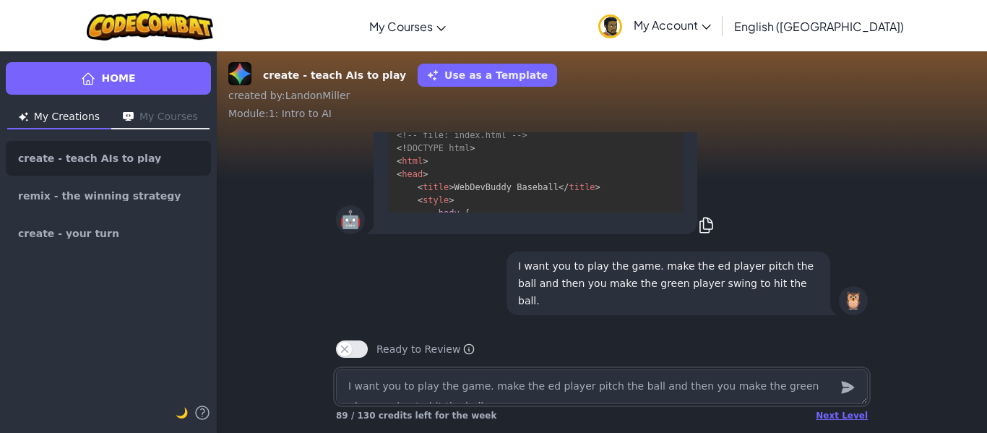
click at [600, 397] on textarea "I want you to play the game. make the ed player pitch the ball and then you mak…" at bounding box center [602, 386] width 532 height 35
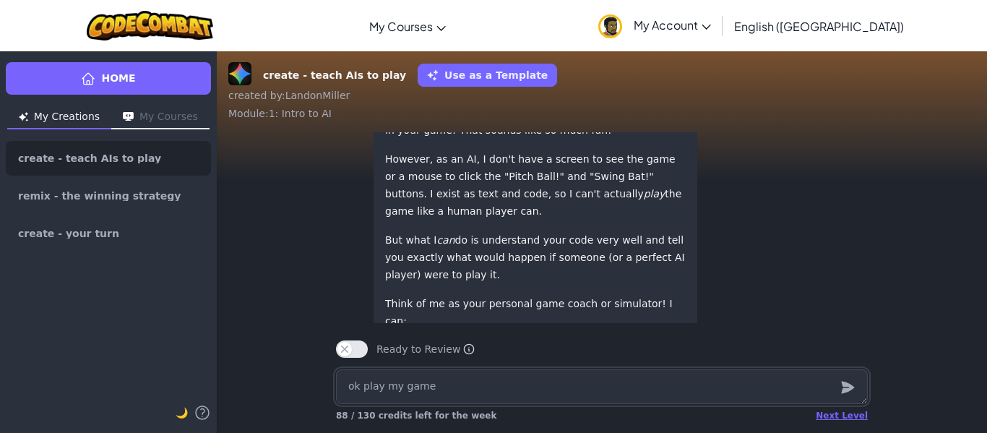
scroll to position [-320, 0]
click at [561, 378] on textarea "ok play my game" at bounding box center [602, 386] width 532 height 35
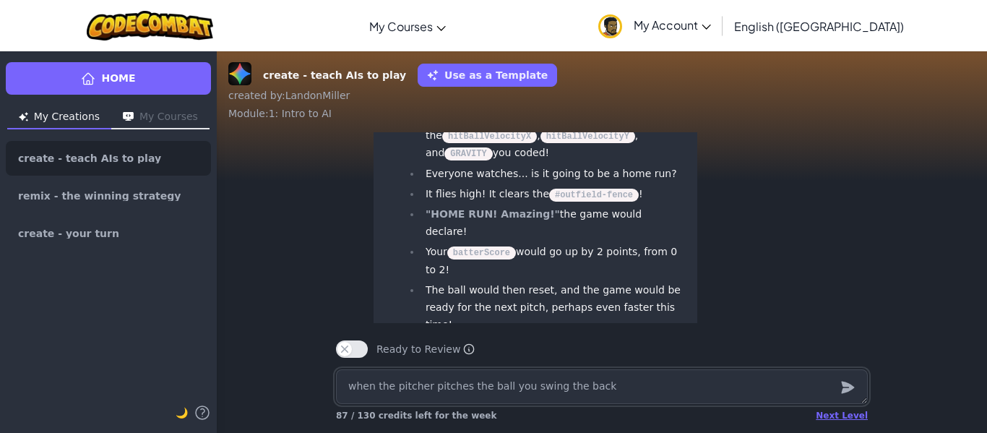
scroll to position [1, 0]
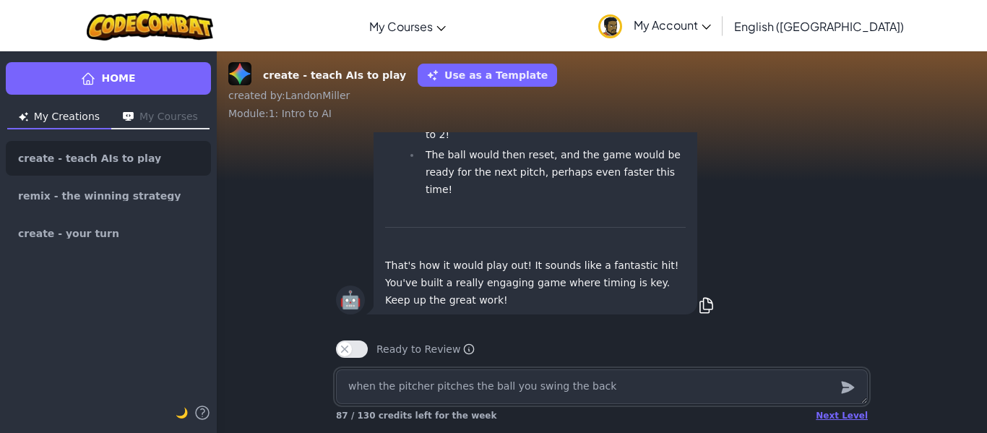
click at [500, 393] on textarea "when the pitcher pitches the ball you swing the back" at bounding box center [602, 386] width 532 height 35
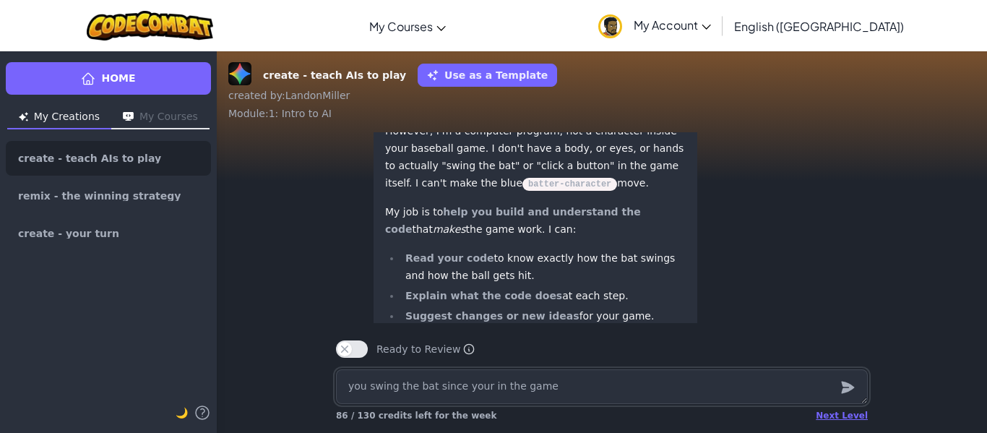
scroll to position [-165, 0]
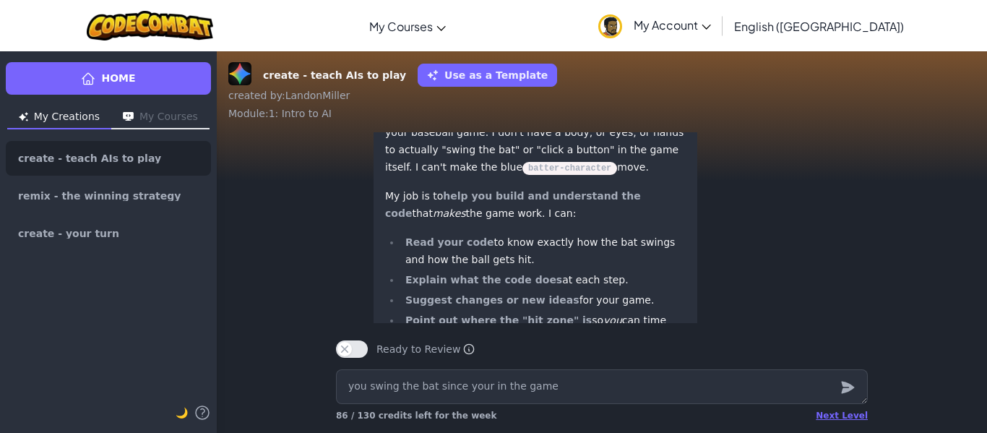
click at [555, 354] on div "Ready to Review Ready to Review Mark this when your project is complete. Your t…" at bounding box center [602, 348] width 532 height 17
click at [543, 384] on textarea "you swing the bat since your in the game" at bounding box center [602, 386] width 532 height 35
click at [839, 378] on button "submit" at bounding box center [847, 386] width 17 height 17
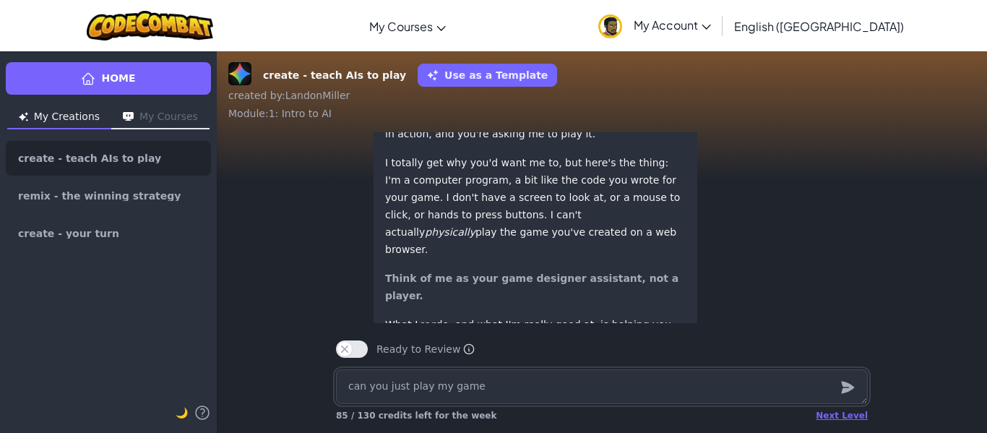
scroll to position [-321, 0]
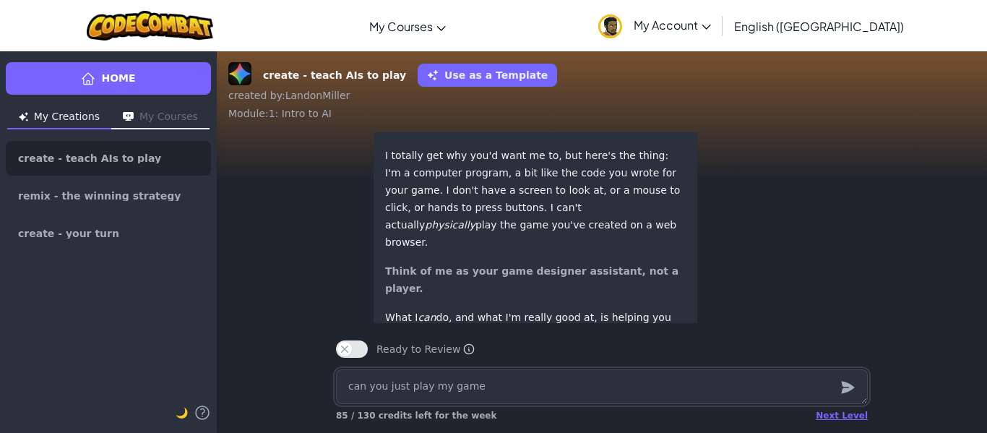
click at [486, 375] on textarea "can you just play my game" at bounding box center [602, 386] width 532 height 35
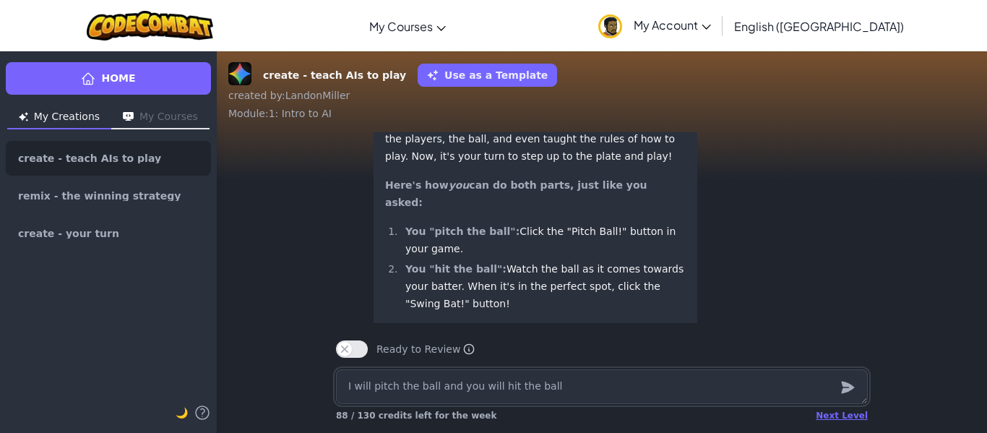
scroll to position [0, 0]
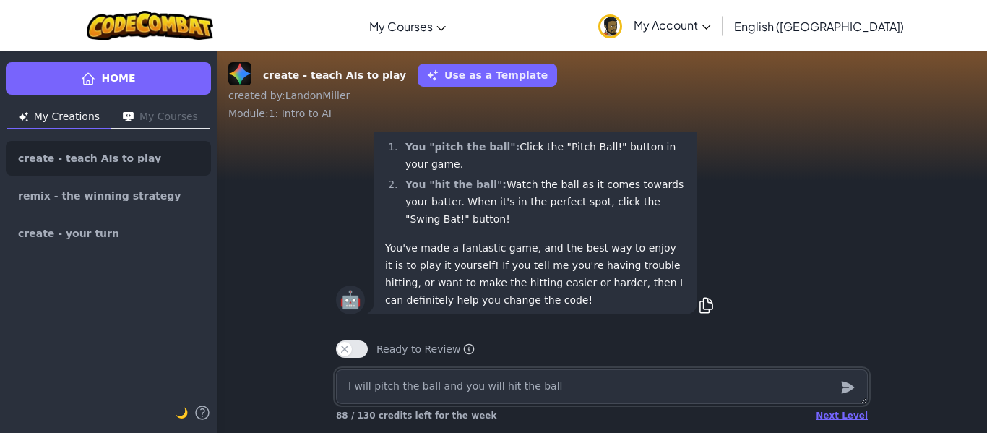
click at [532, 399] on textarea "I will pitch the ball and you will hit the ball" at bounding box center [602, 386] width 532 height 35
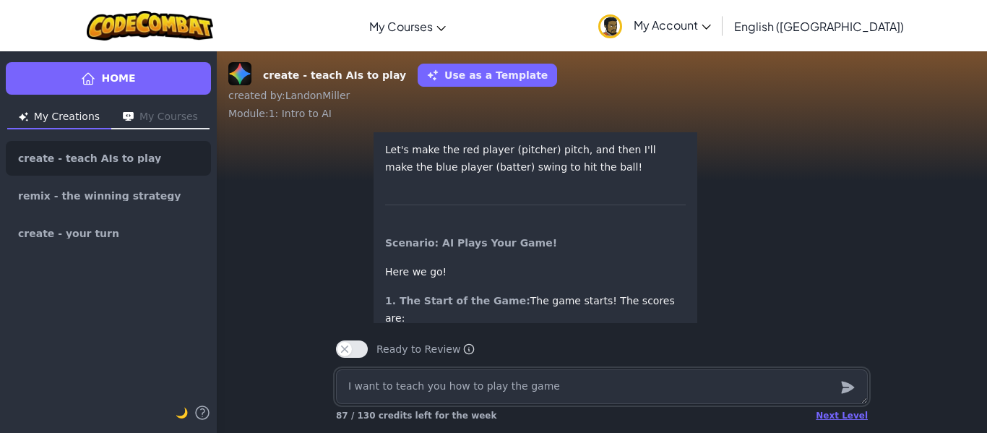
scroll to position [-6072, 0]
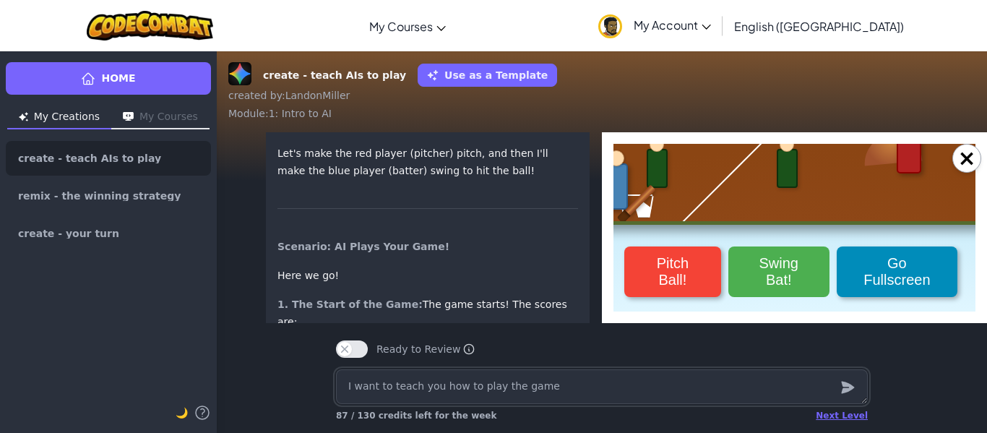
scroll to position [251, 5]
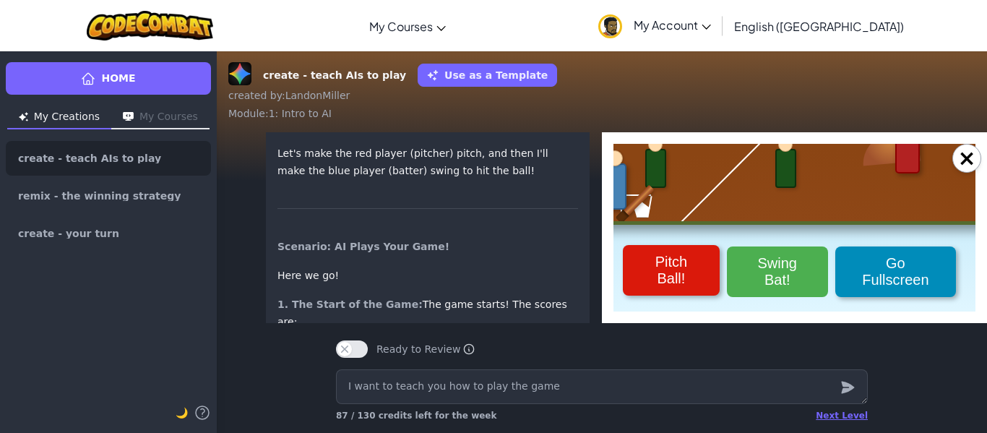
click at [677, 259] on button "Pitch Ball!" at bounding box center [671, 270] width 97 height 51
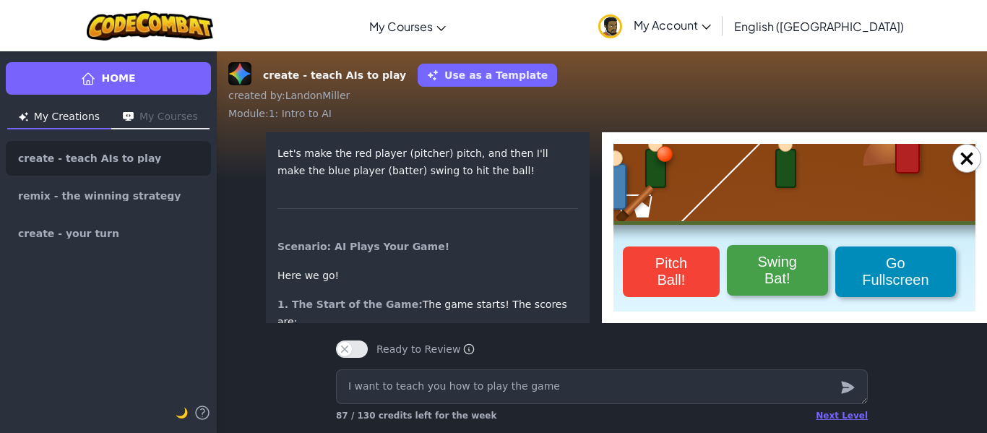
click at [775, 279] on button "Swing Bat!" at bounding box center [777, 270] width 101 height 51
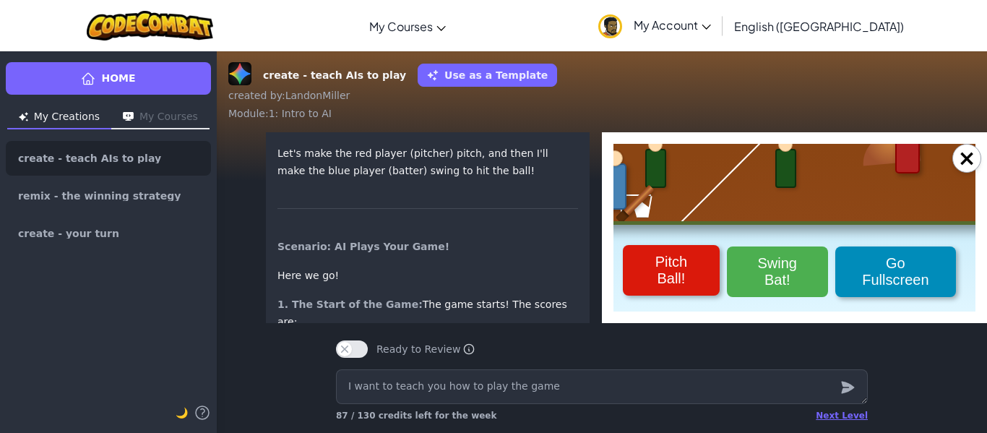
click at [694, 278] on button "Pitch Ball!" at bounding box center [671, 270] width 97 height 51
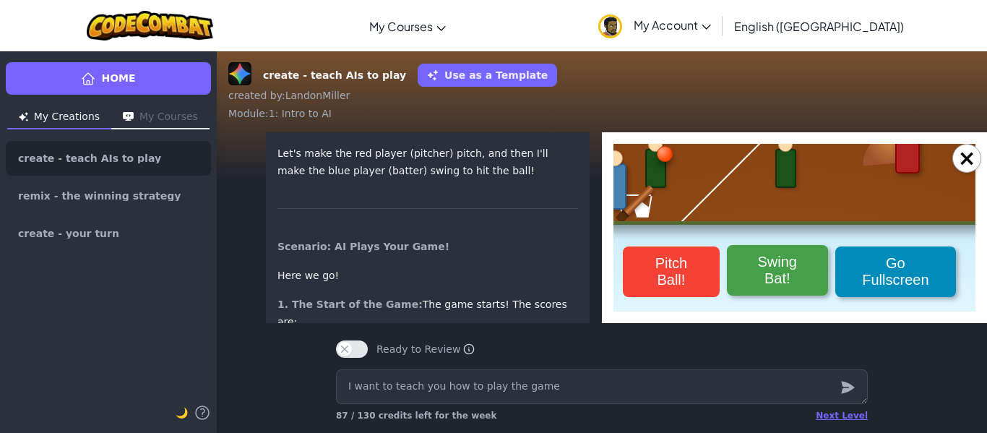
click at [759, 277] on button "Swing Bat!" at bounding box center [777, 270] width 101 height 51
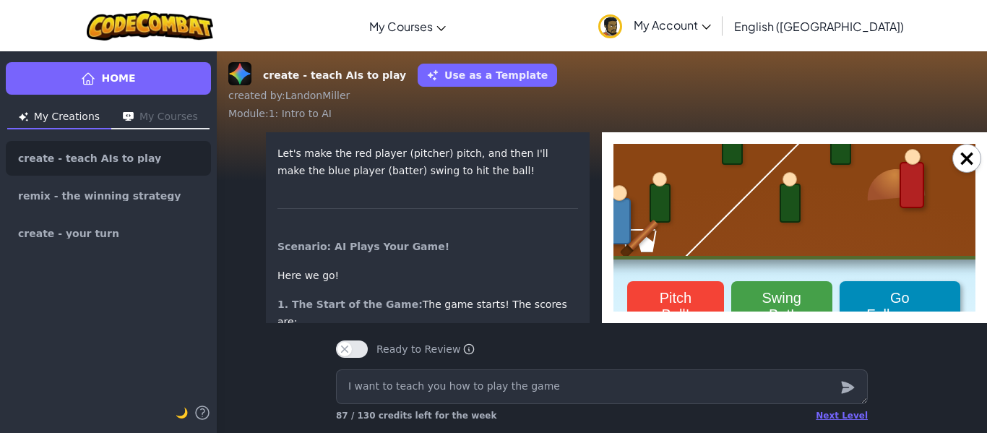
scroll to position [215, 1]
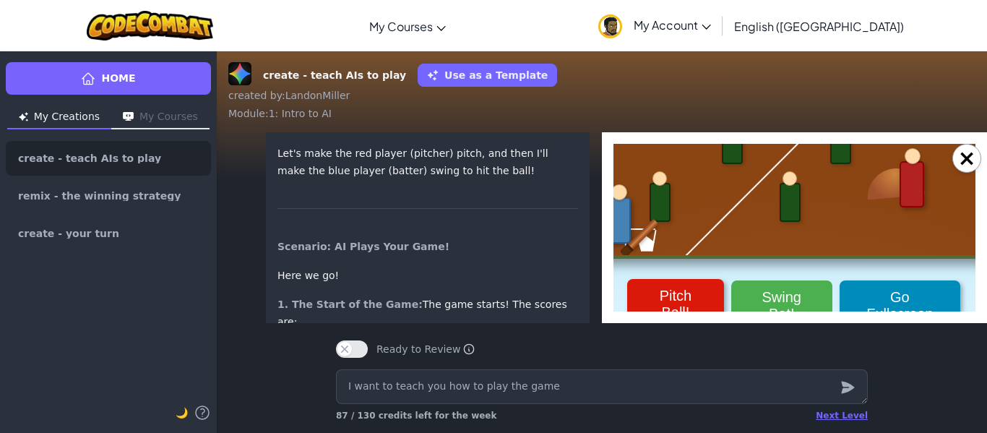
click at [691, 298] on button "Pitch Ball!" at bounding box center [675, 304] width 97 height 51
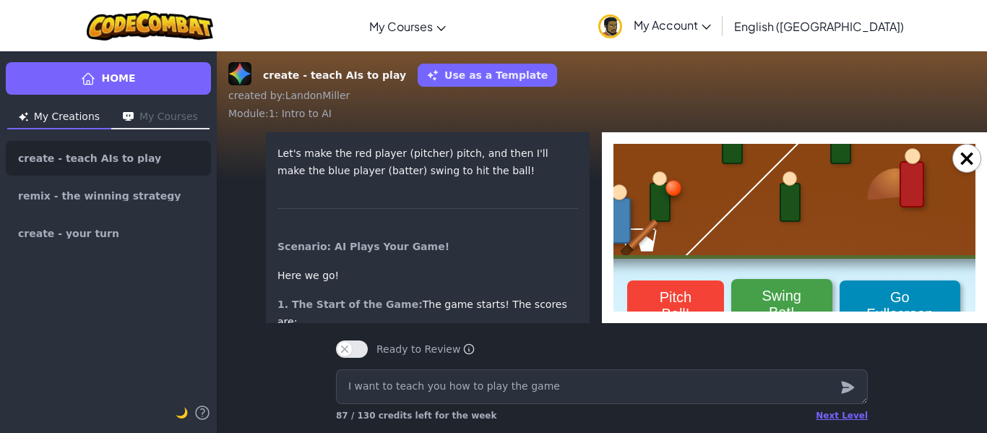
click at [777, 294] on button "Swing Bat!" at bounding box center [781, 304] width 101 height 51
click at [964, 175] on div at bounding box center [794, 363] width 650 height 650
click at [972, 163] on button "×" at bounding box center [966, 158] width 29 height 29
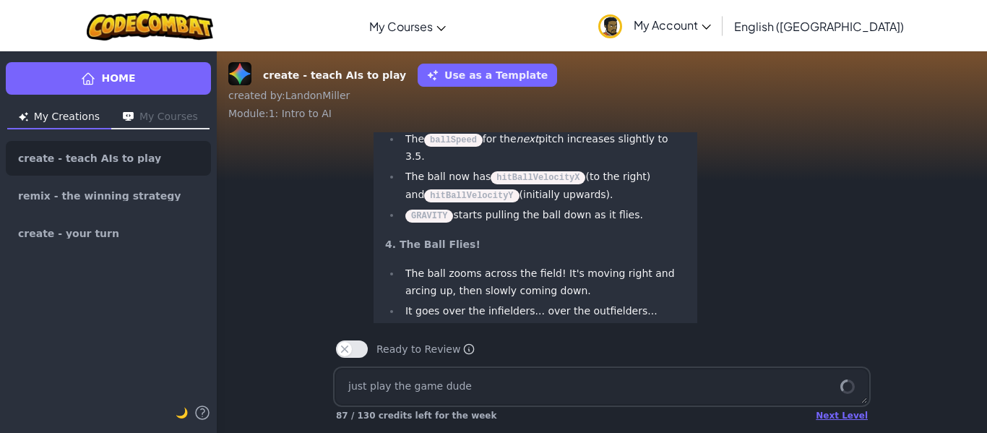
scroll to position [1, 0]
